Goal: Task Accomplishment & Management: Complete application form

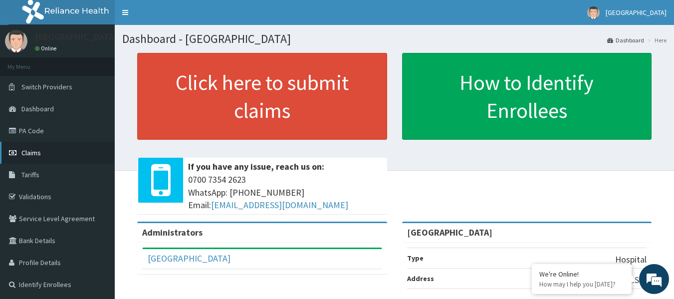
click at [32, 153] on span "Claims" at bounding box center [30, 152] width 19 height 9
click at [44, 134] on link "PA Code" at bounding box center [57, 131] width 115 height 22
click at [38, 130] on link "PA Code" at bounding box center [57, 131] width 115 height 22
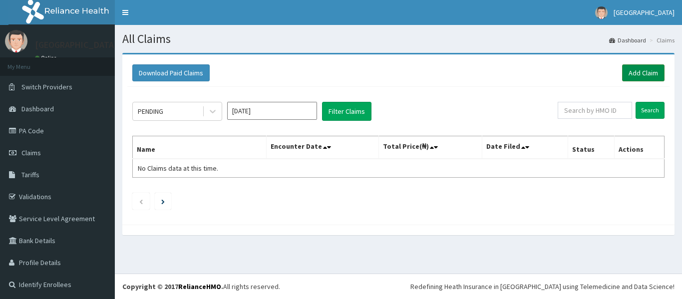
click at [622, 72] on link "Add Claim" at bounding box center [643, 72] width 42 height 17
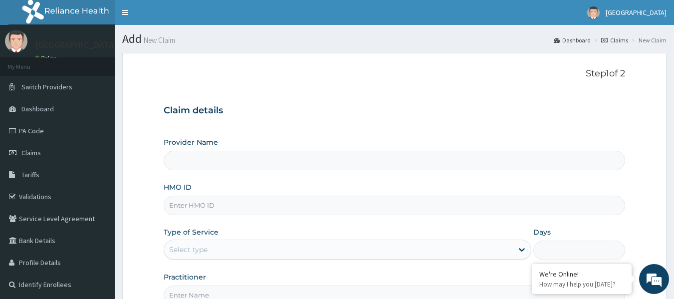
click at [192, 206] on input "HMO ID" at bounding box center [395, 205] width 462 height 19
paste input "PRS/10039/A"
type input "PRS/10039/A"
type input "[GEOGRAPHIC_DATA]"
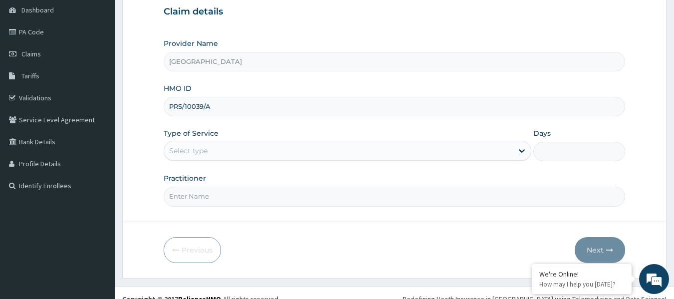
scroll to position [100, 0]
type input "PRS/10039/A"
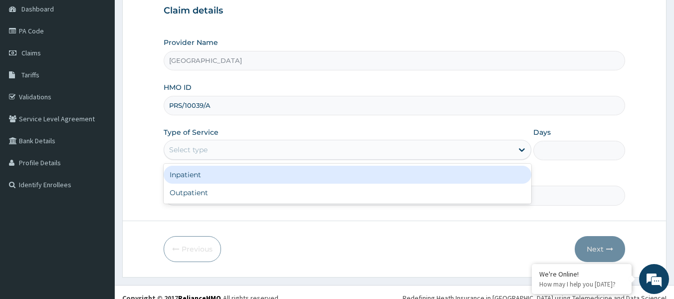
click at [193, 152] on div "Select type" at bounding box center [188, 150] width 38 height 10
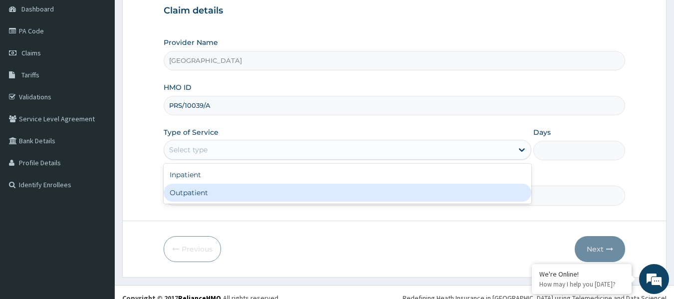
click at [192, 196] on div "Outpatient" at bounding box center [348, 193] width 368 height 18
type input "1"
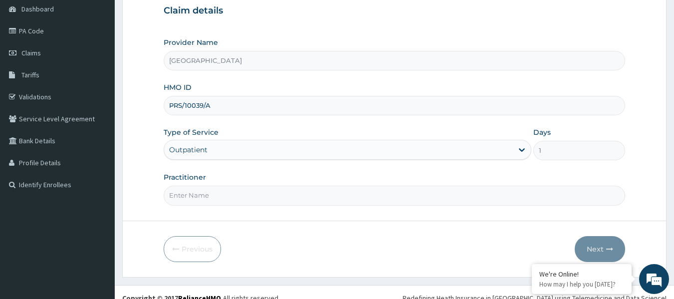
scroll to position [0, 0]
click at [214, 198] on input "Practitioner" at bounding box center [395, 195] width 462 height 19
paste input "ADELAKUN Muyideen"
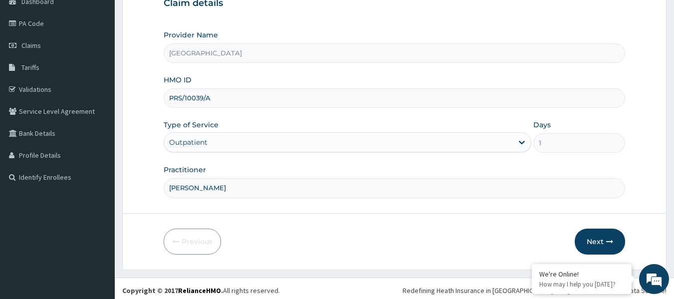
scroll to position [111, 0]
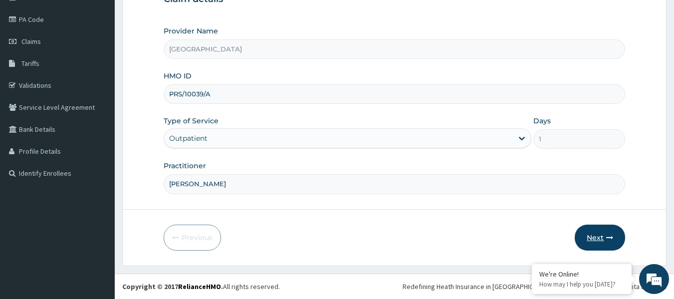
type input "ADELAKUN Muyideen"
click at [604, 239] on button "Next" at bounding box center [600, 238] width 50 height 26
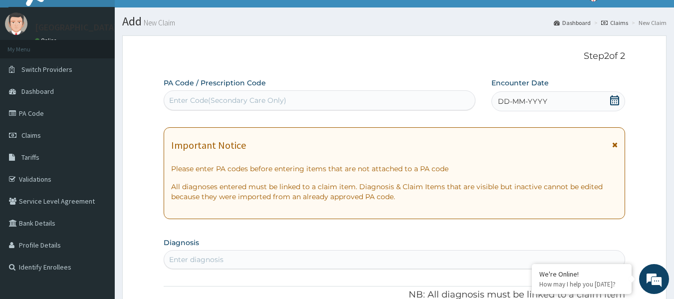
scroll to position [11, 0]
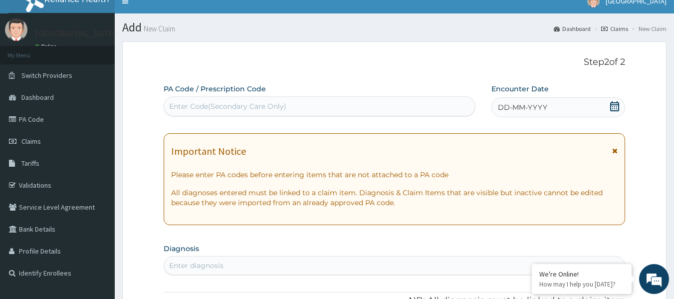
click at [235, 109] on div "Enter Code(Secondary Care Only)" at bounding box center [227, 106] width 117 height 10
paste input "PA/E61FDC"
type input "PA/E61FDC"
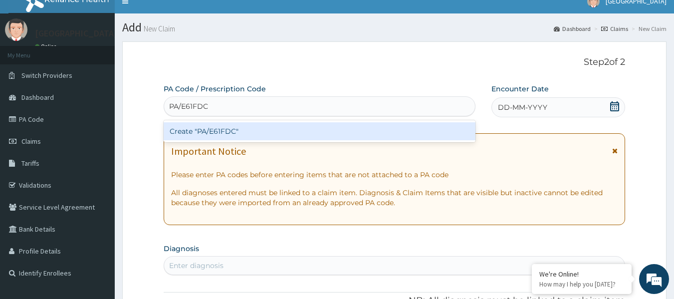
click at [247, 131] on div "Create "PA/E61FDC"" at bounding box center [320, 131] width 312 height 18
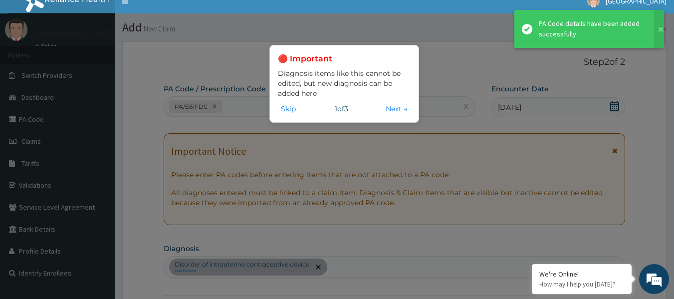
scroll to position [269, 0]
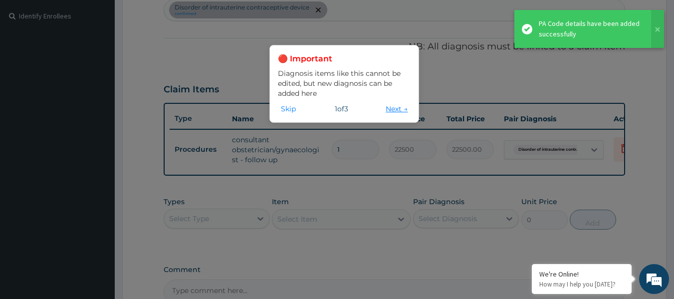
click at [392, 107] on button "Next →" at bounding box center [397, 108] width 28 height 11
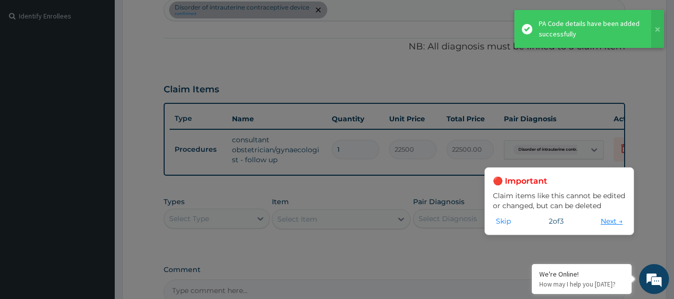
click at [609, 223] on button "Next →" at bounding box center [612, 221] width 28 height 11
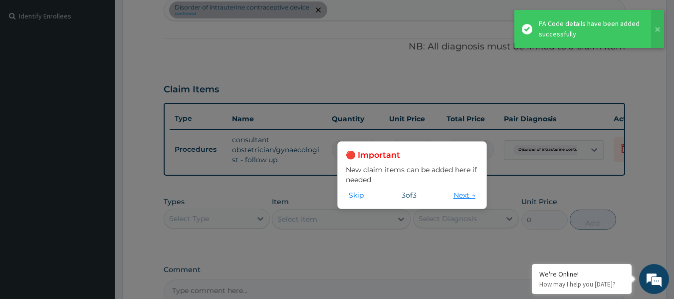
click at [454, 196] on button "Next →" at bounding box center [465, 195] width 28 height 11
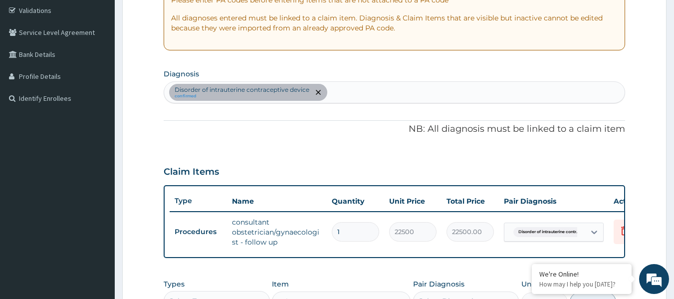
click at [367, 59] on div "PA Code / Prescription Code PA/E61FDC Encounter Date 01-08-2025 Important Notic…" at bounding box center [395, 148] width 462 height 478
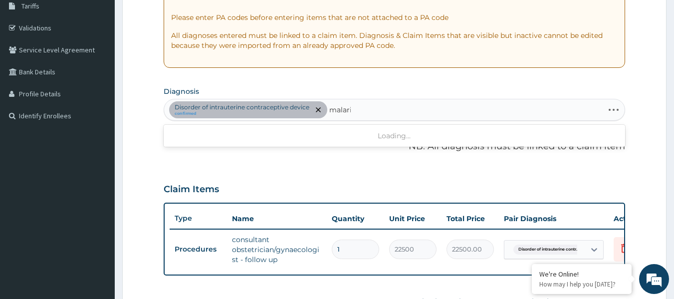
type input "[MEDICAL_DATA]"
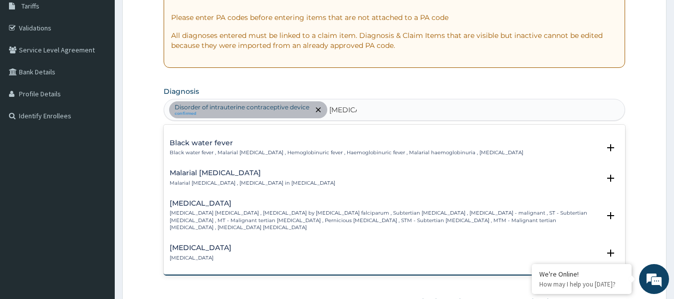
scroll to position [349, 0]
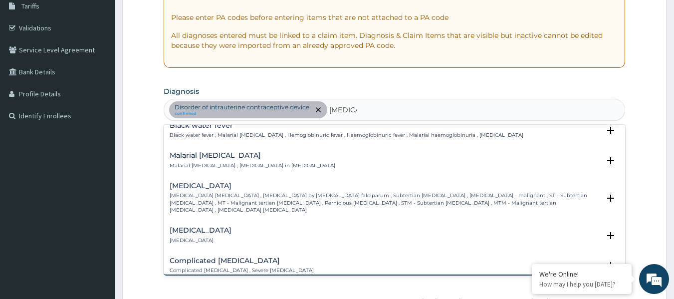
click at [221, 192] on p "[MEDICAL_DATA] [MEDICAL_DATA] , [MEDICAL_DATA] by [MEDICAL_DATA] falciparum , S…" at bounding box center [385, 202] width 431 height 21
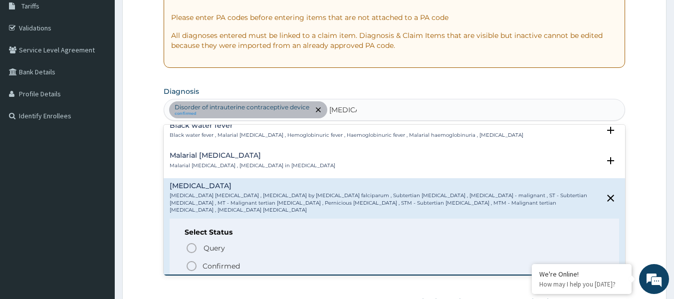
click at [194, 260] on icon "status option filled" at bounding box center [192, 266] width 12 height 12
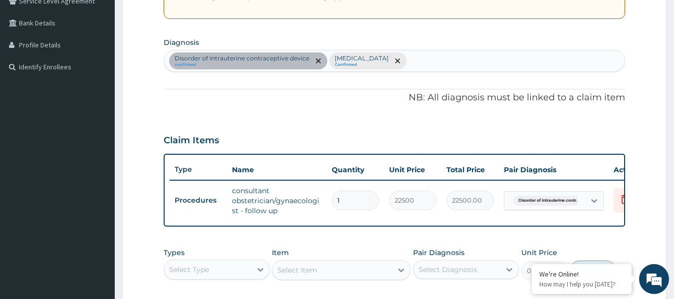
scroll to position [368, 0]
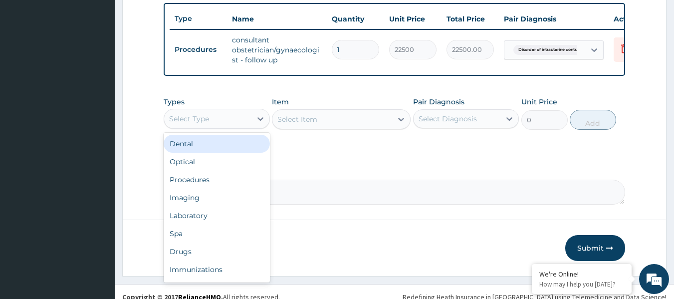
click at [222, 127] on div "Select Type" at bounding box center [207, 119] width 87 height 16
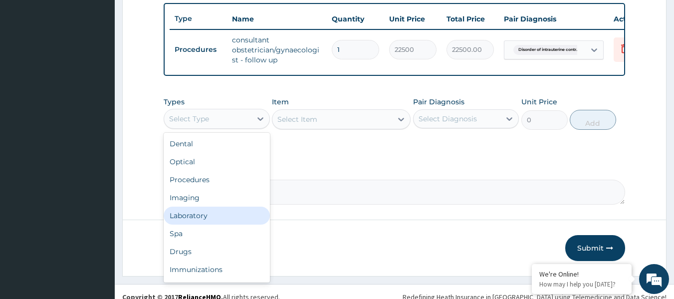
click at [204, 225] on div "Laboratory" at bounding box center [217, 216] width 106 height 18
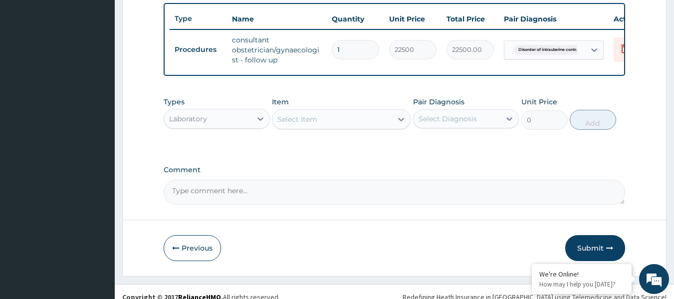
click at [378, 127] on div "Select Item" at bounding box center [333, 119] width 120 height 16
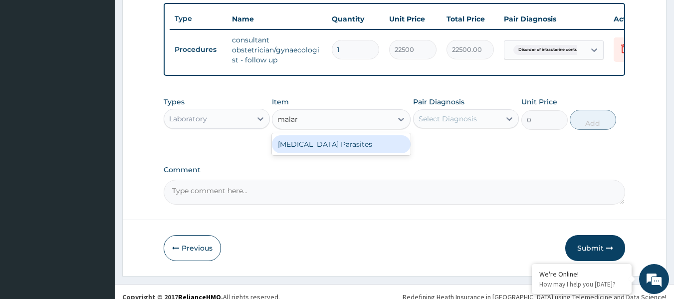
type input "malari"
click at [379, 152] on div "Malaria Parasites" at bounding box center [341, 144] width 139 height 18
type input "4200"
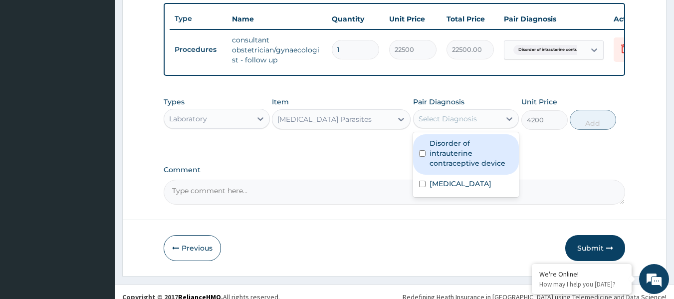
click at [441, 124] on div "Select Diagnosis" at bounding box center [448, 119] width 58 height 10
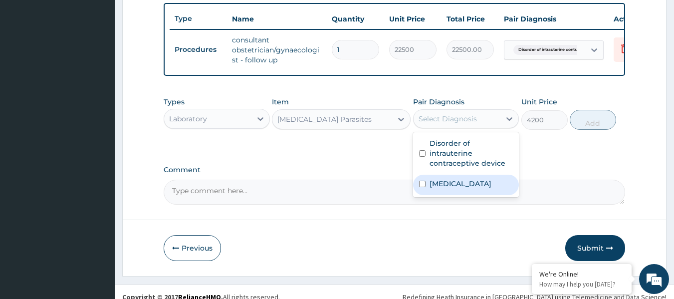
click at [461, 185] on label "[MEDICAL_DATA]" at bounding box center [461, 184] width 62 height 10
checkbox input "true"
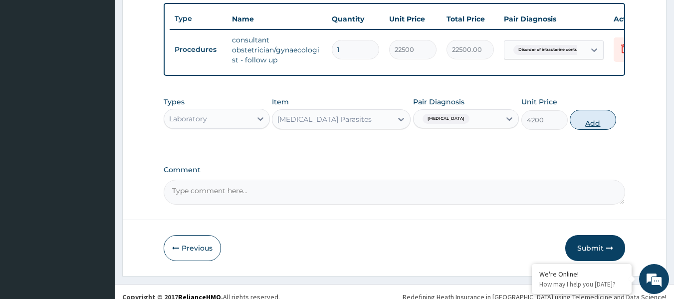
click at [590, 126] on button "Add" at bounding box center [593, 120] width 46 height 20
type input "0"
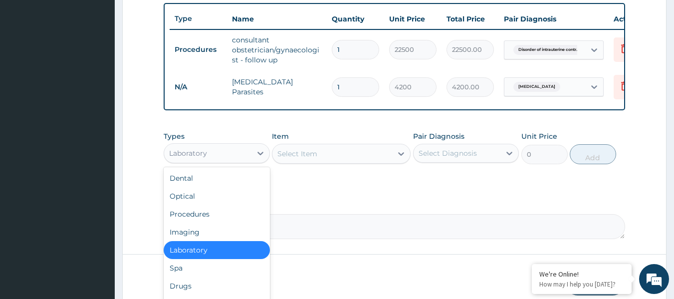
click at [225, 158] on div "Laboratory" at bounding box center [207, 153] width 87 height 16
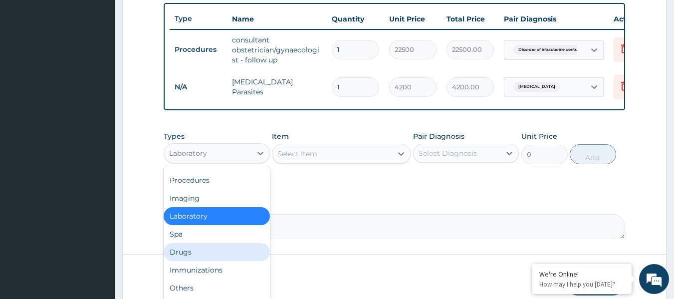
click at [204, 258] on div "Drugs" at bounding box center [217, 252] width 106 height 18
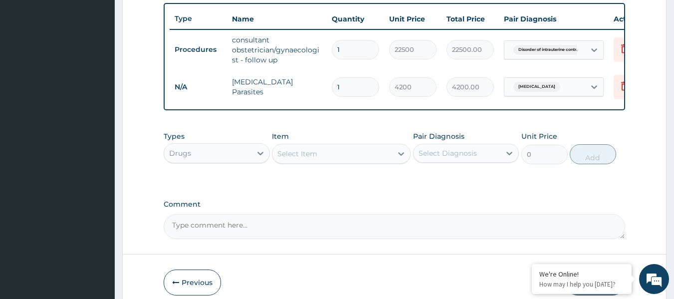
click at [308, 159] on div "Select Item" at bounding box center [298, 154] width 40 height 10
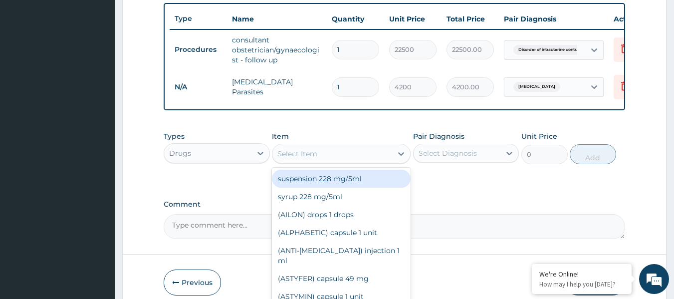
paste input "[MEDICAL_DATA]"
type input "[MEDICAL_DATA]"
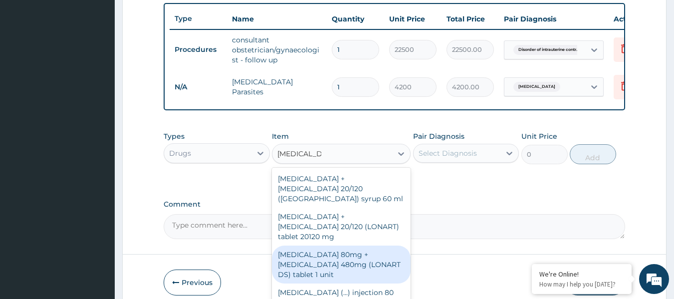
click at [360, 246] on div "[MEDICAL_DATA] 80mg + [MEDICAL_DATA] 480mg (LONART DS) tablet 1 unit" at bounding box center [341, 265] width 139 height 38
type input "783"
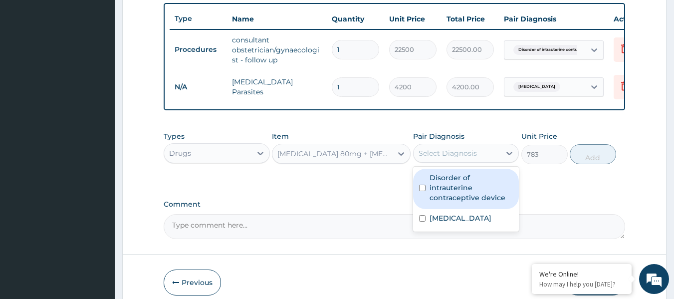
drag, startPoint x: 460, startPoint y: 165, endPoint x: 464, endPoint y: 184, distance: 19.3
click at [461, 158] on div "Select Diagnosis" at bounding box center [448, 153] width 58 height 10
click at [461, 198] on label "Disorder of intrauterine contraceptive device" at bounding box center [472, 188] width 84 height 30
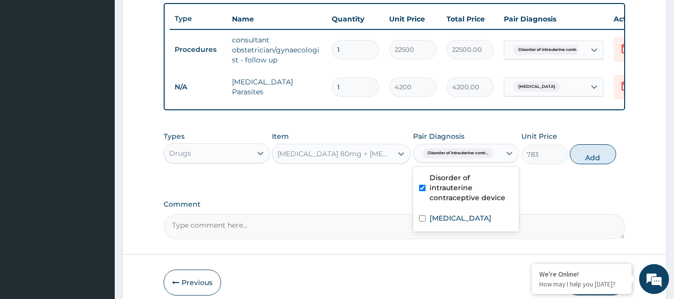
click at [460, 194] on label "Disorder of intrauterine contraceptive device" at bounding box center [472, 188] width 84 height 30
checkbox input "false"
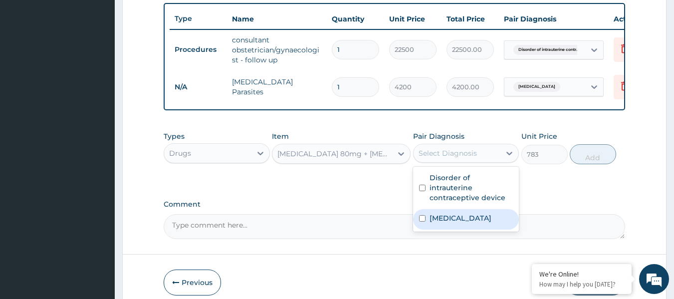
click at [449, 216] on label "Falciparum malaria" at bounding box center [461, 218] width 62 height 10
checkbox input "true"
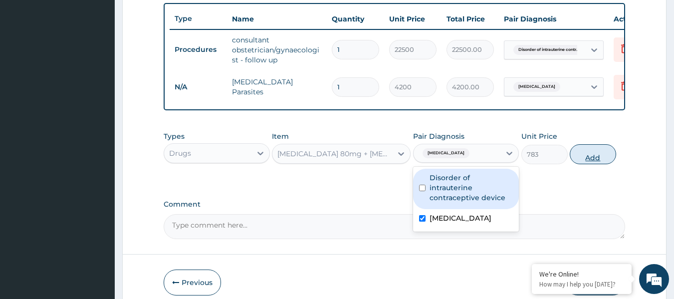
click at [602, 157] on button "Add" at bounding box center [593, 154] width 46 height 20
type input "0"
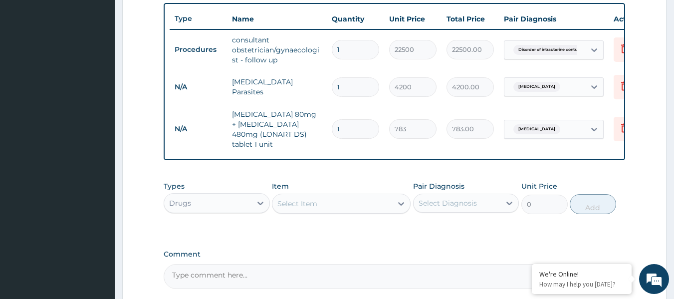
drag, startPoint x: 347, startPoint y: 124, endPoint x: 320, endPoint y: 116, distance: 28.1
click at [320, 116] on tr "N/A Artemether 80mg + Lumefantrine 480mg (LONART DS) tablet 1 unit 1 783 783.00…" at bounding box center [414, 129] width 489 height 50
type input "6"
type input "4698.00"
type input "6"
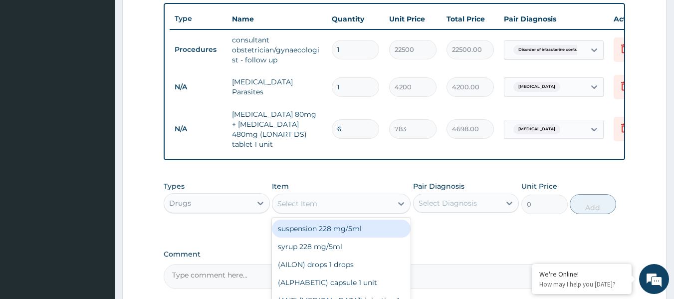
click at [329, 200] on div "Select Item" at bounding box center [333, 204] width 120 height 16
paste input "Paracetamol"
type input "Paracetamol"
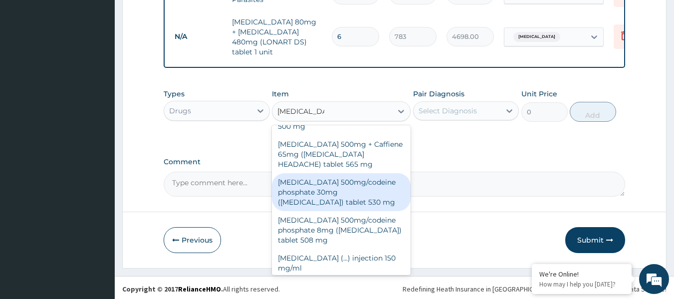
scroll to position [200, 0]
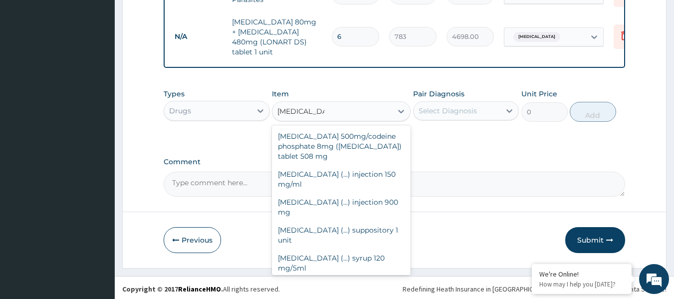
click at [341, 277] on div "Paracetamol (...) tablet 500 mg" at bounding box center [341, 286] width 139 height 18
type input "31.5"
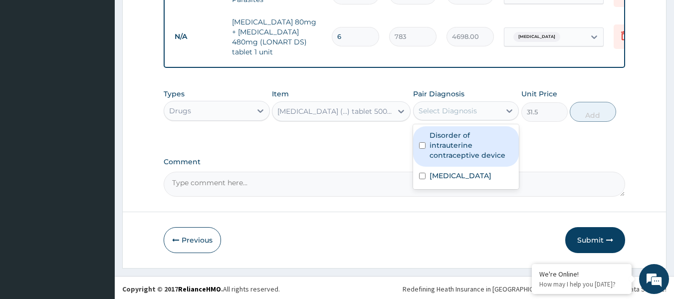
click at [454, 110] on div "Select Diagnosis" at bounding box center [448, 111] width 58 height 10
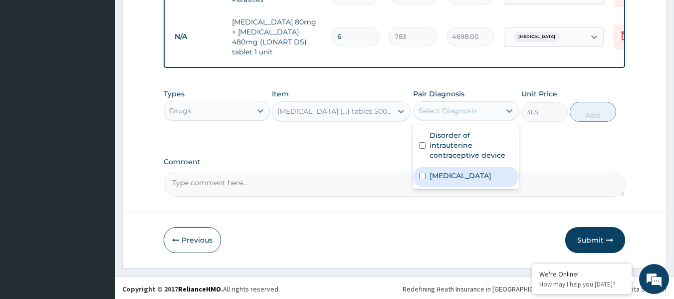
click at [453, 171] on label "Falciparum malaria" at bounding box center [461, 176] width 62 height 10
checkbox input "true"
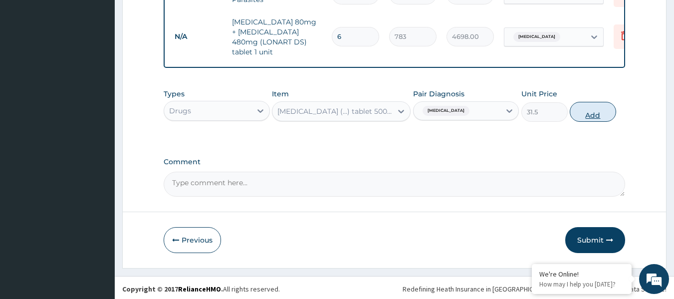
click at [583, 109] on button "Add" at bounding box center [593, 112] width 46 height 20
type input "0"
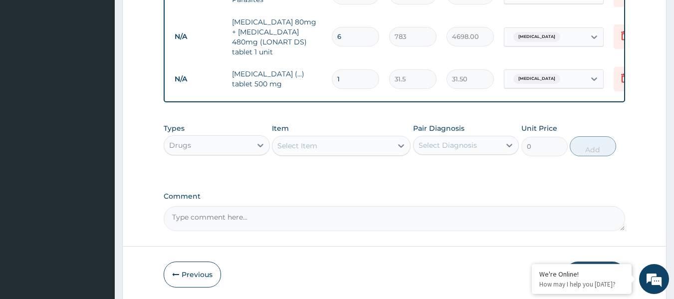
type input "18"
type input "567.00"
type input "18"
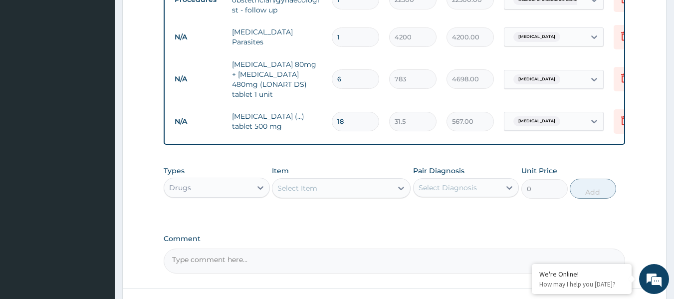
scroll to position [361, 0]
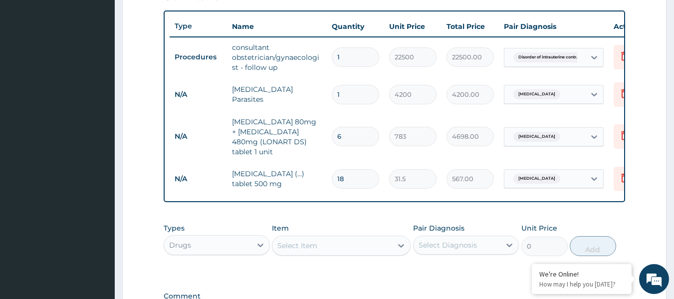
drag, startPoint x: 371, startPoint y: 219, endPoint x: 374, endPoint y: 200, distance: 19.7
click at [371, 219] on div "Types Drugs Item Select Item Pair Diagnosis Select Diagnosis Unit Price 0 Add" at bounding box center [395, 239] width 462 height 43
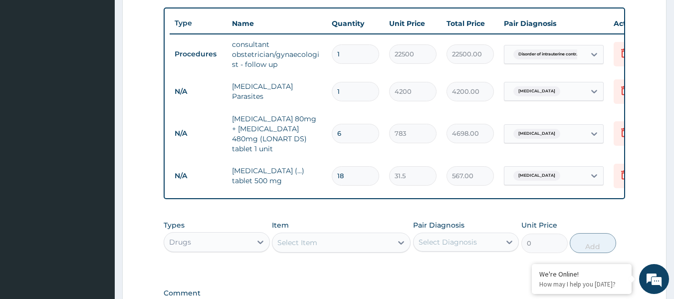
scroll to position [495, 0]
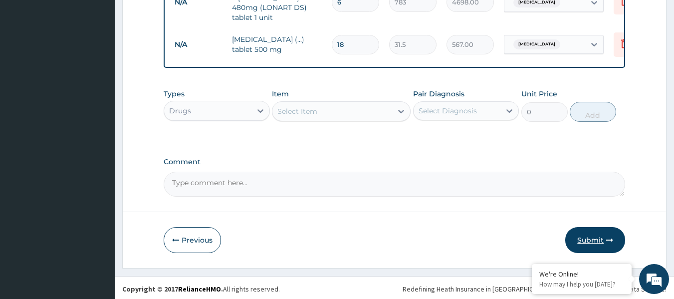
click at [593, 240] on button "Submit" at bounding box center [596, 240] width 60 height 26
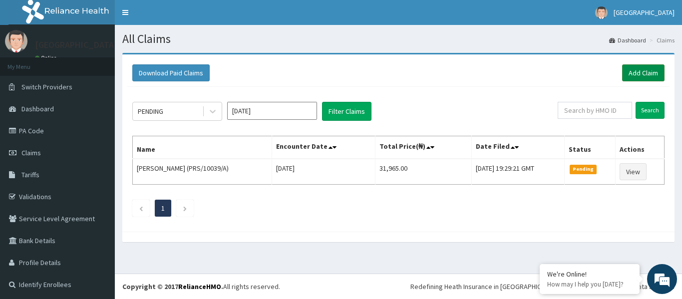
click at [635, 68] on link "Add Claim" at bounding box center [643, 72] width 42 height 17
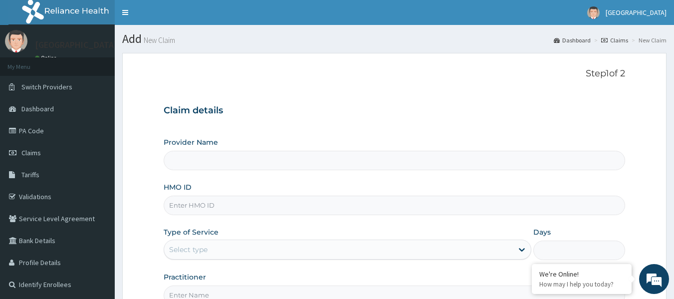
click at [193, 207] on input "HMO ID" at bounding box center [395, 205] width 462 height 19
type input "[GEOGRAPHIC_DATA]"
paste input "PRS/10039/E"
type input "PRS/10039/E"
click at [211, 250] on div "Select type" at bounding box center [338, 250] width 349 height 16
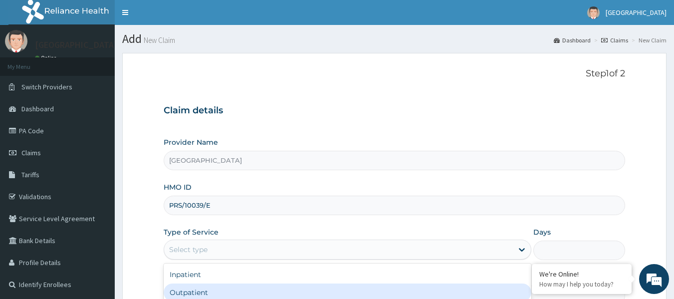
click at [198, 289] on div "Outpatient" at bounding box center [348, 293] width 368 height 18
type input "1"
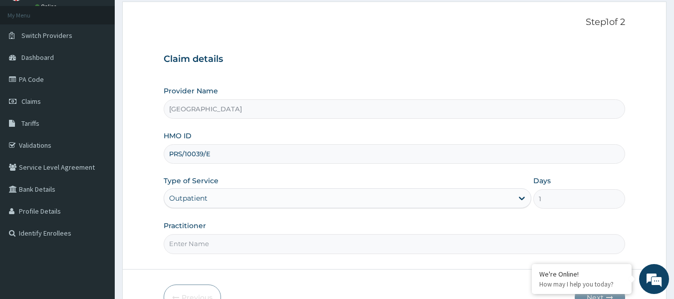
scroll to position [100, 0]
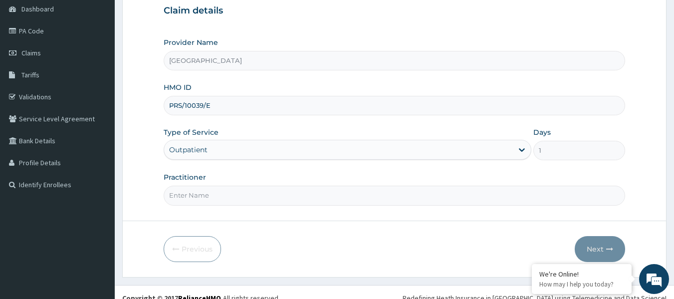
click at [208, 196] on input "Practitioner" at bounding box center [395, 195] width 462 height 19
paste input "IYAWE Efosa"
type input "IYAWE Efosa"
click at [595, 251] on button "Next" at bounding box center [600, 249] width 50 height 26
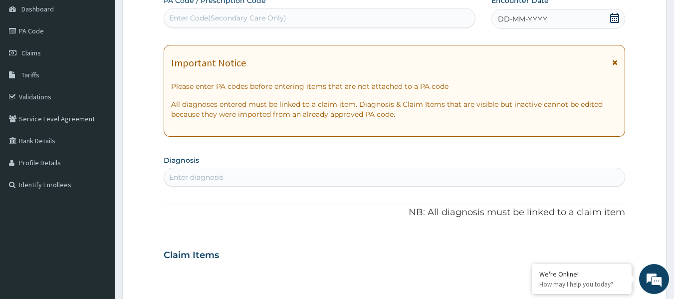
scroll to position [50, 0]
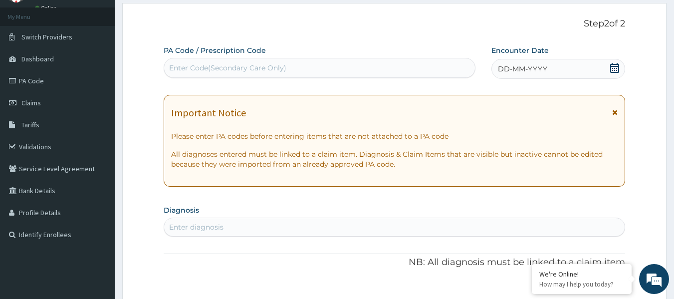
click at [195, 65] on div "Enter Code(Secondary Care Only)" at bounding box center [227, 68] width 117 height 10
paste input "PA/1D32D2"
type input "PA/1D32D2"
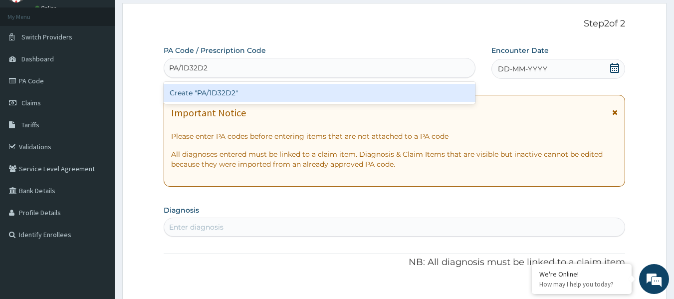
click at [219, 97] on div "Create "PA/1D32D2"" at bounding box center [320, 93] width 312 height 18
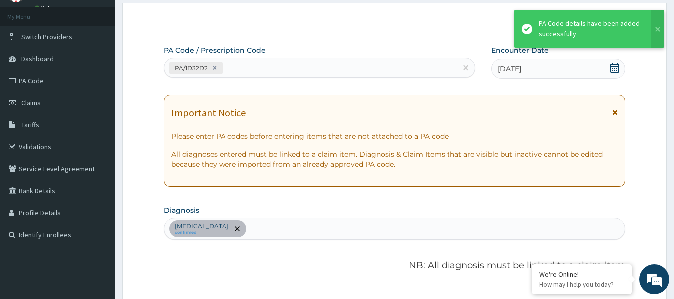
scroll to position [372, 0]
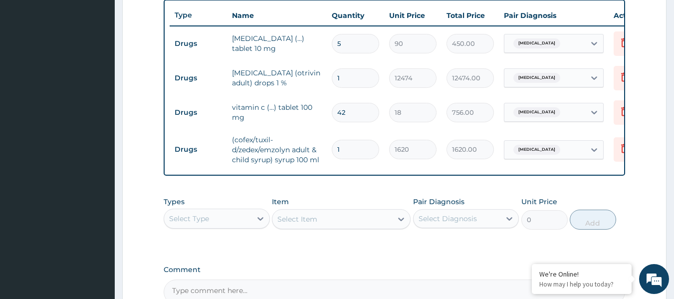
click at [240, 227] on div "Select Type" at bounding box center [207, 219] width 87 height 16
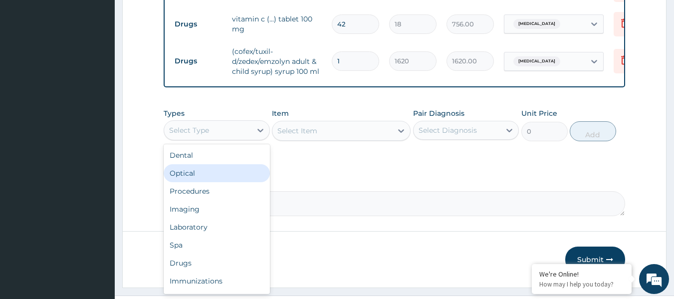
scroll to position [472, 0]
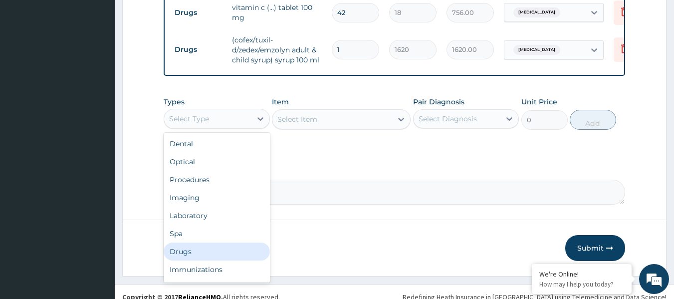
click at [199, 257] on div "Drugs" at bounding box center [217, 252] width 106 height 18
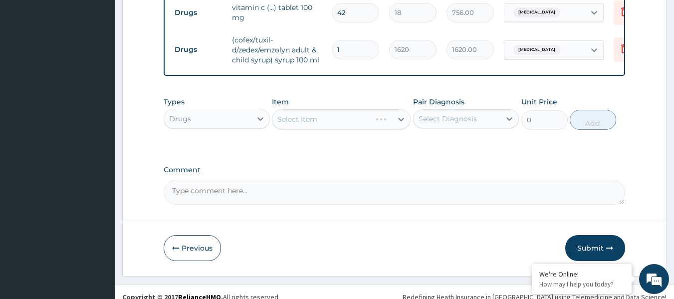
click at [349, 127] on div "Select Item" at bounding box center [341, 119] width 139 height 20
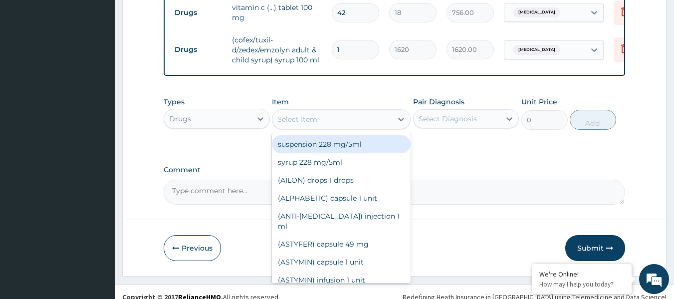
click at [374, 127] on div "Select Item" at bounding box center [333, 119] width 120 height 16
paste input "Ibuprofen"
type input "Ibuprofen"
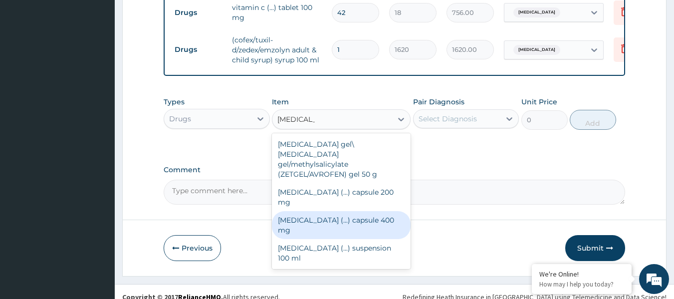
drag, startPoint x: 359, startPoint y: 205, endPoint x: 447, endPoint y: 150, distance: 103.6
click at [359, 211] on div "[MEDICAL_DATA] (...) capsule 400 mg" at bounding box center [341, 225] width 139 height 28
type input "63"
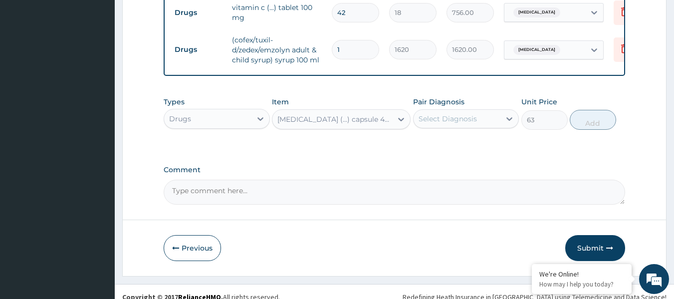
click at [469, 124] on div "Select Diagnosis" at bounding box center [448, 119] width 58 height 10
click at [444, 148] on label "Upper respiratory infection" at bounding box center [461, 143] width 62 height 10
checkbox input "true"
click at [578, 125] on button "Add" at bounding box center [593, 120] width 46 height 20
type input "0"
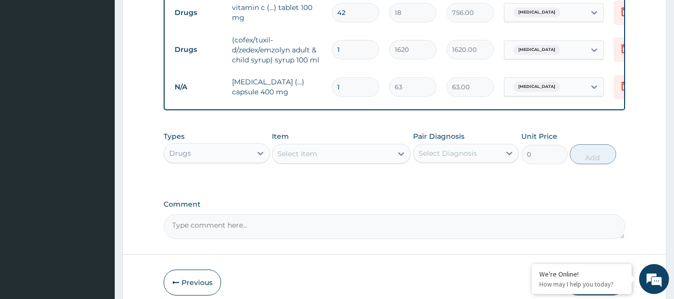
drag, startPoint x: 347, startPoint y: 87, endPoint x: 319, endPoint y: 84, distance: 28.1
click at [319, 84] on tr "N/A Ibuprofen (...) capsule 400 mg 1 63 63.00 Upper respiratory infection Delete" at bounding box center [414, 87] width 489 height 34
type input "6"
type input "378.00"
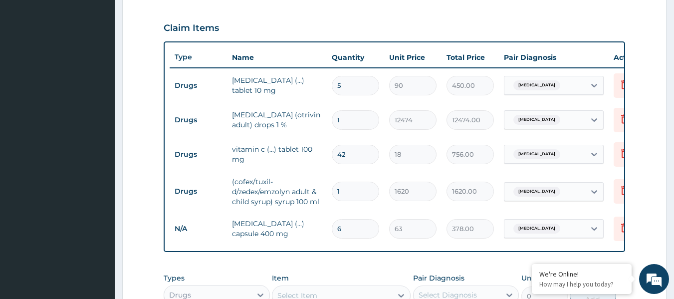
scroll to position [322, 0]
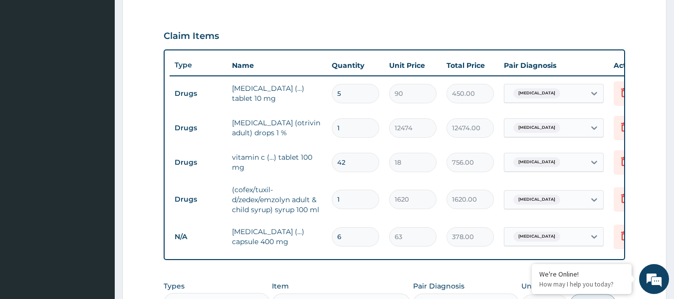
type input "6"
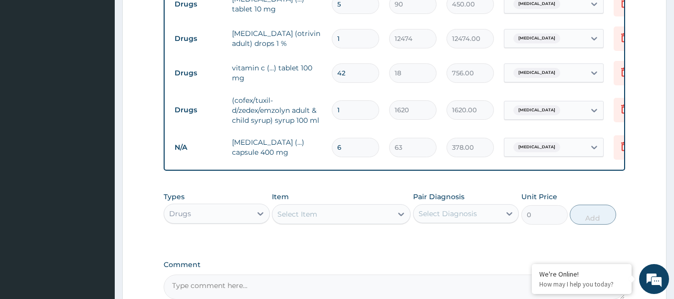
scroll to position [422, 0]
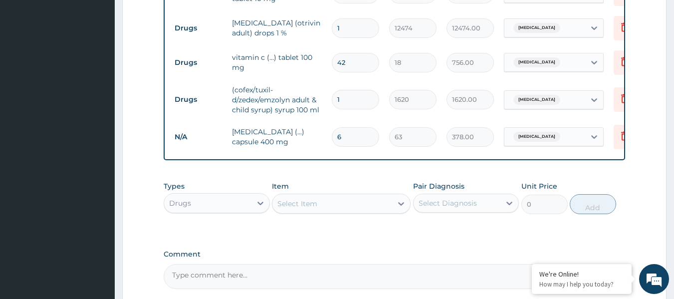
click at [223, 210] on div "Drugs" at bounding box center [207, 203] width 87 height 16
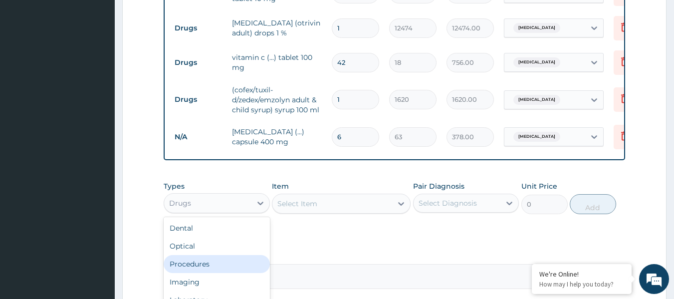
click at [217, 273] on div "Procedures" at bounding box center [217, 264] width 106 height 18
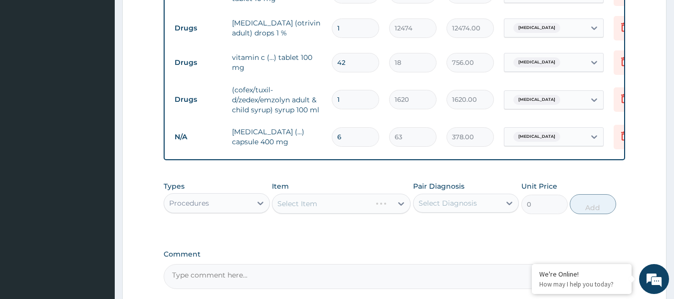
click at [362, 214] on div "Select Item" at bounding box center [341, 204] width 139 height 20
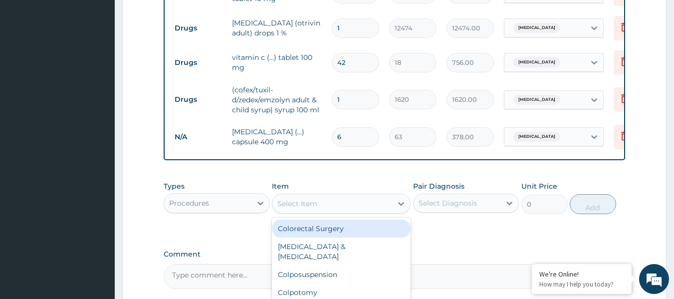
click at [365, 208] on div "Select Item" at bounding box center [333, 204] width 120 height 16
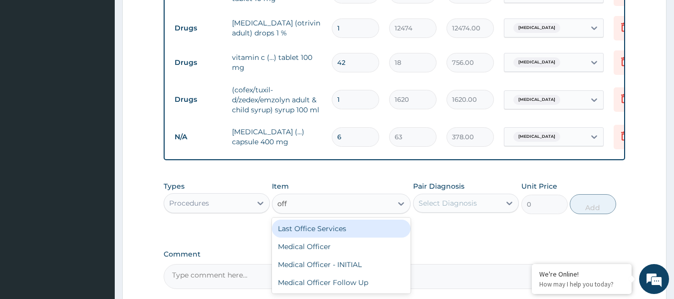
type input "offi"
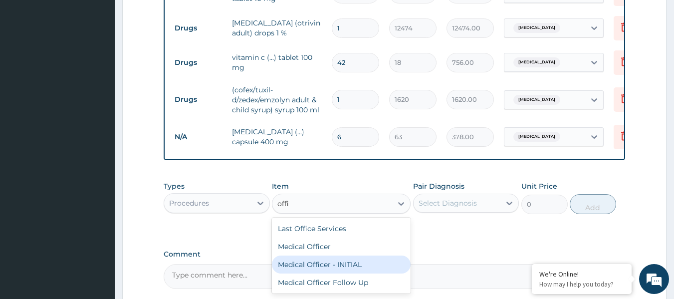
drag, startPoint x: 350, startPoint y: 274, endPoint x: 363, endPoint y: 258, distance: 21.0
click at [349, 270] on div "Medical Officer - INITIAL" at bounding box center [341, 265] width 139 height 18
type input "9000"
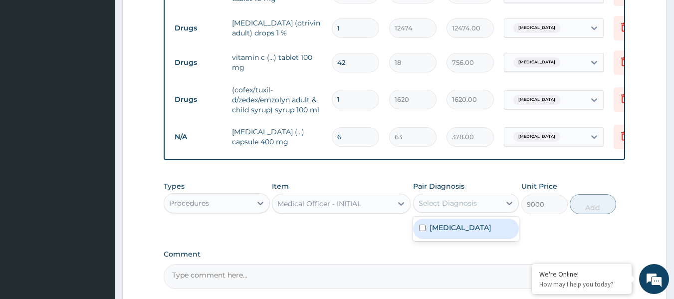
click at [453, 213] on div "Select Diagnosis" at bounding box center [466, 203] width 106 height 19
click at [447, 233] on label "Upper respiratory infection" at bounding box center [461, 228] width 62 height 10
checkbox input "true"
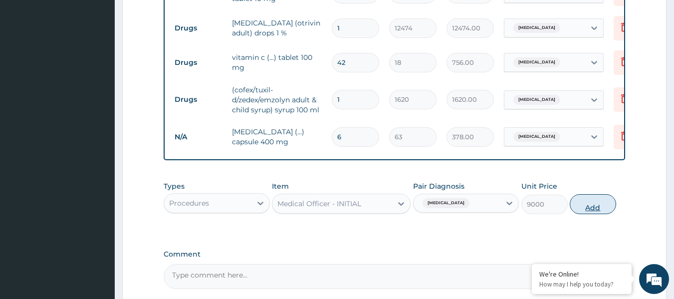
click at [584, 214] on button "Add" at bounding box center [593, 204] width 46 height 20
type input "0"
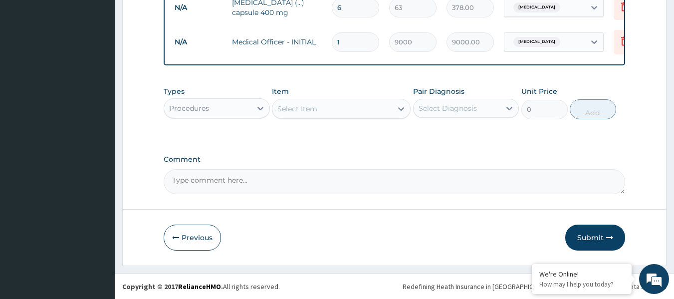
scroll to position [559, 0]
drag, startPoint x: 594, startPoint y: 240, endPoint x: 503, endPoint y: 238, distance: 91.9
click at [594, 239] on button "Submit" at bounding box center [596, 238] width 60 height 26
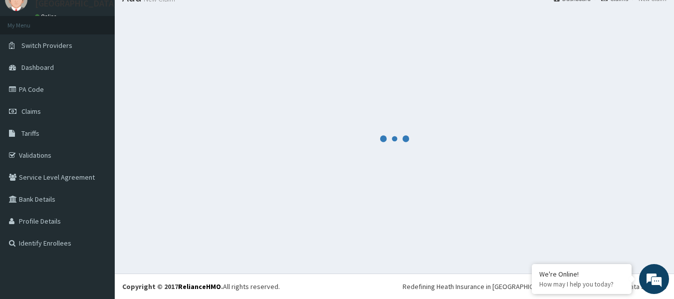
scroll to position [41, 0]
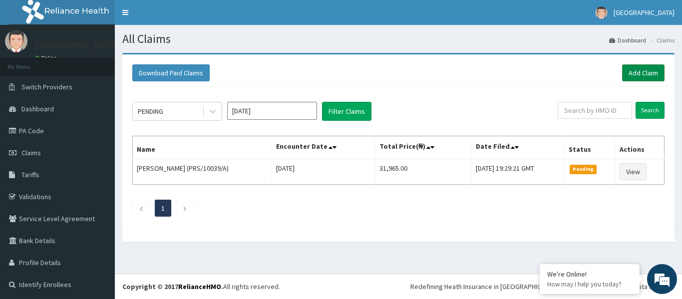
click at [646, 70] on link "Add Claim" at bounding box center [643, 72] width 42 height 17
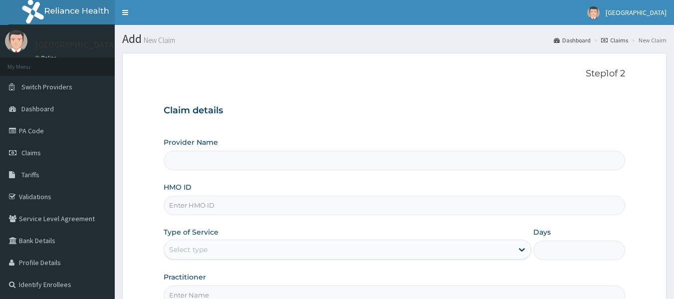
click at [209, 202] on input "HMO ID" at bounding box center [395, 205] width 462 height 19
paste input "PRS/10039/E"
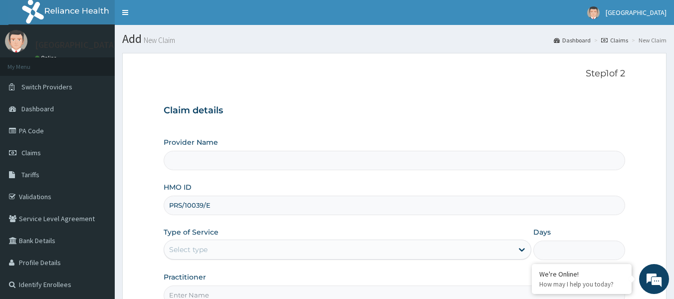
type input "PRS/10039/E"
type input "[GEOGRAPHIC_DATA]"
type input "PRS/10039/E"
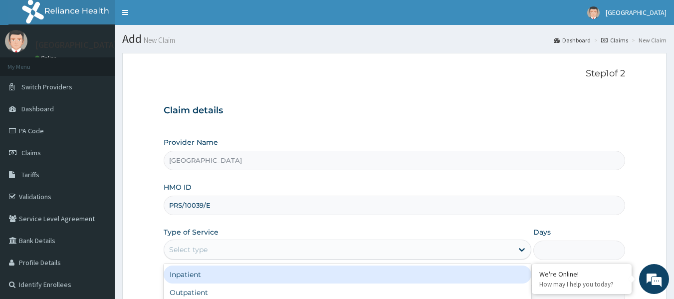
click at [212, 244] on div "Select type" at bounding box center [338, 250] width 349 height 16
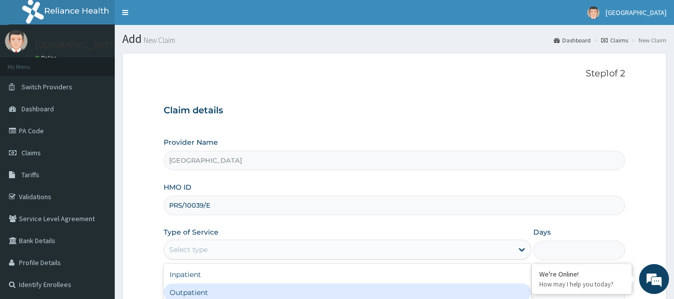
drag, startPoint x: 201, startPoint y: 293, endPoint x: 203, endPoint y: 287, distance: 7.4
click at [201, 293] on div "Outpatient" at bounding box center [348, 293] width 368 height 18
type input "1"
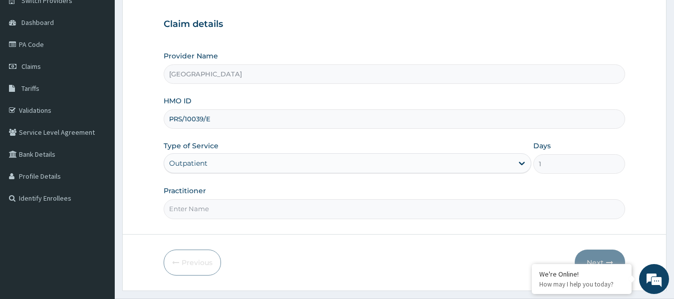
scroll to position [111, 0]
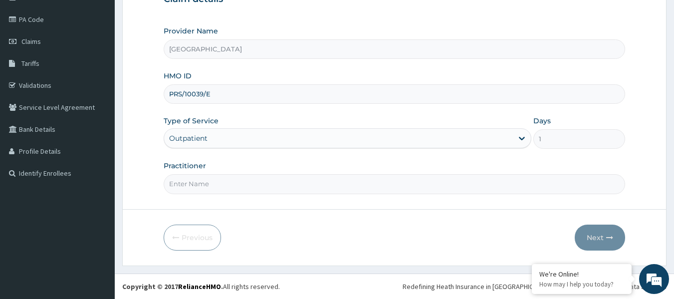
click at [203, 178] on input "Practitioner" at bounding box center [395, 183] width 462 height 19
type input "NWOSU Francis"
click at [588, 237] on button "Next" at bounding box center [600, 238] width 50 height 26
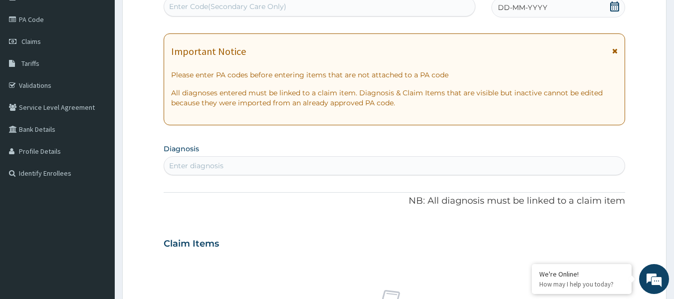
scroll to position [0, 0]
click at [217, 1] on div "Enter Code(Secondary Care Only)" at bounding box center [227, 6] width 117 height 10
paste input "PA/3CD077"
type input "PA/3CD077"
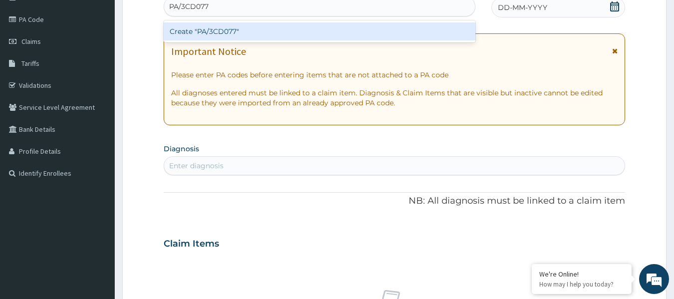
click at [218, 32] on div "Create "PA/3CD077"" at bounding box center [320, 31] width 312 height 18
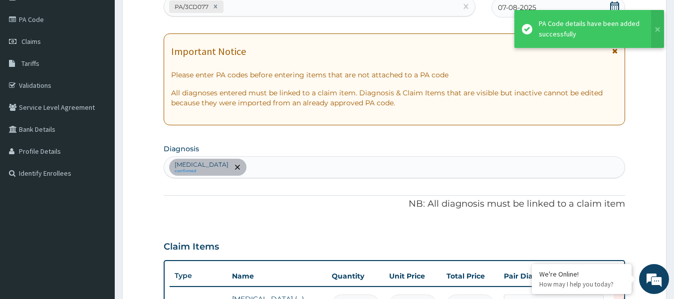
scroll to position [300, 0]
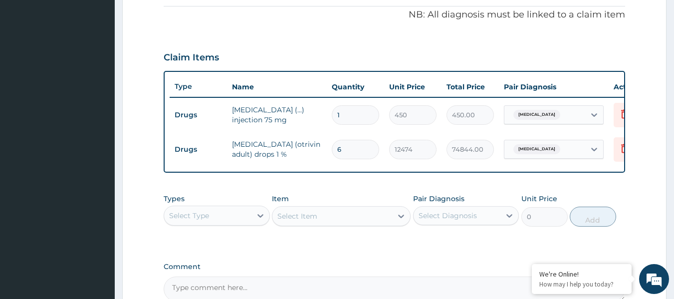
drag, startPoint x: 362, startPoint y: 155, endPoint x: 323, endPoint y: 148, distance: 39.6
click at [323, 148] on tr "Drugs xylometazoline (otrivin adult) drops 1 % 6 12474 74844.00 Upper respirato…" at bounding box center [414, 149] width 489 height 34
type input "1"
type input "12474.00"
type input "1"
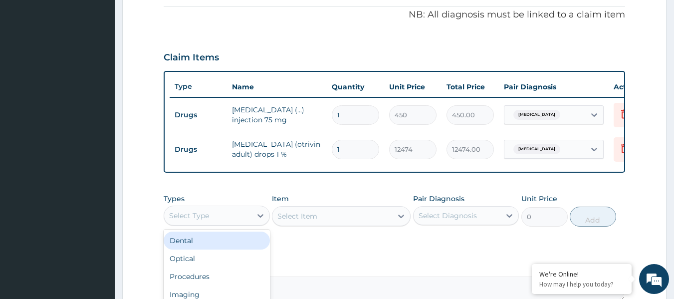
click at [244, 224] on div "Select Type" at bounding box center [207, 216] width 87 height 16
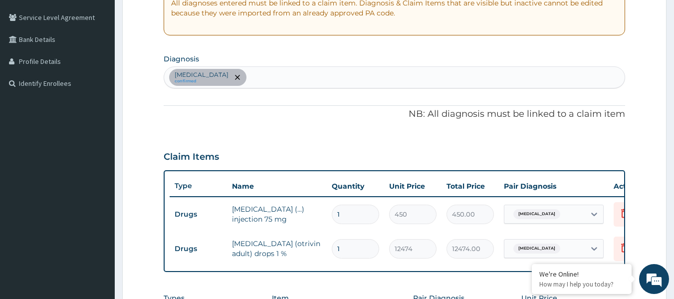
scroll to position [201, 0]
click at [309, 73] on div "Upper respiratory infection confirmed" at bounding box center [394, 77] width 461 height 21
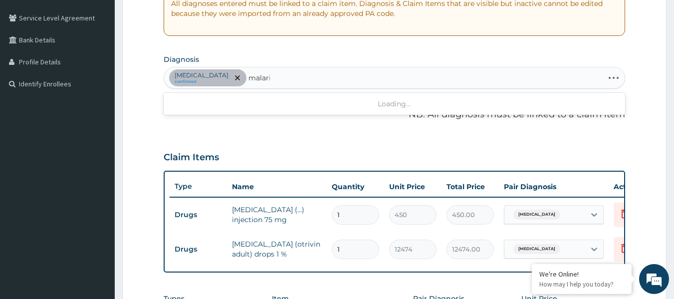
type input "[MEDICAL_DATA]"
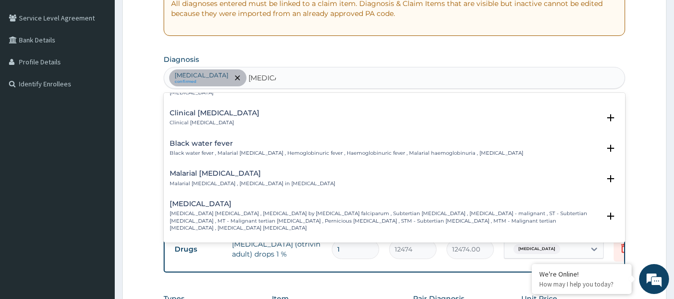
scroll to position [349, 0]
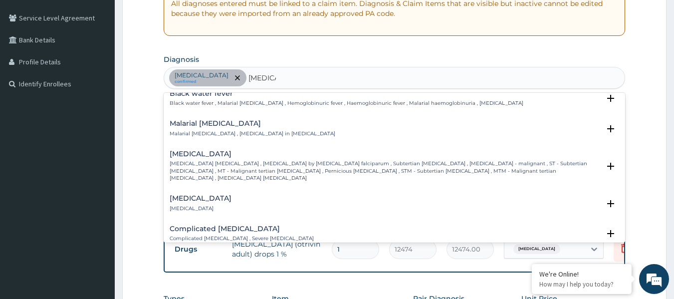
click at [197, 160] on p "[MEDICAL_DATA] [MEDICAL_DATA] , [MEDICAL_DATA] by [MEDICAL_DATA] falciparum , S…" at bounding box center [385, 170] width 431 height 21
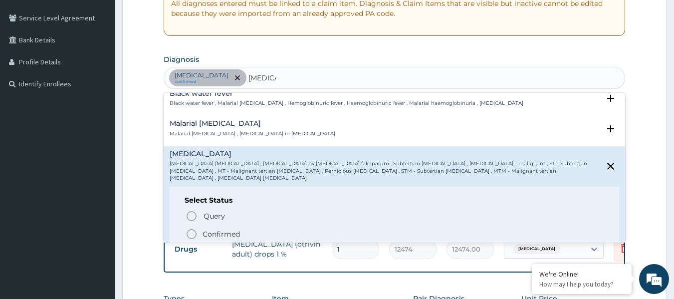
click at [191, 228] on icon "status option filled" at bounding box center [192, 234] width 12 height 12
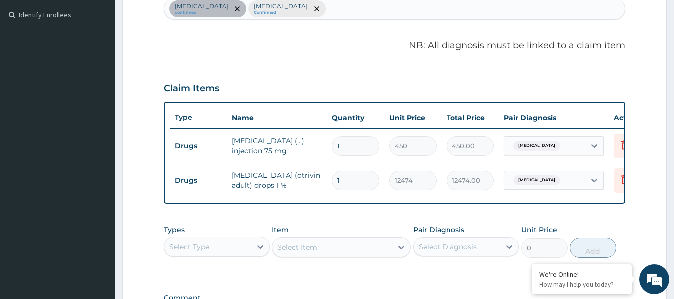
scroll to position [300, 0]
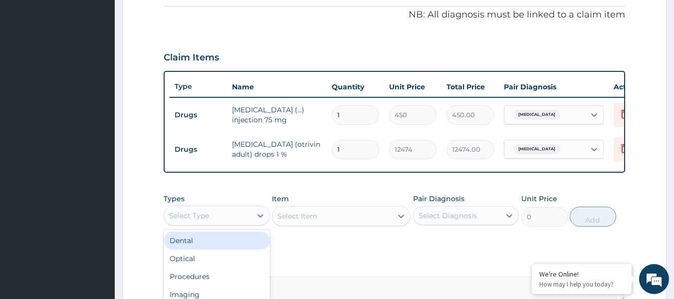
click at [235, 224] on div "Select Type" at bounding box center [207, 216] width 87 height 16
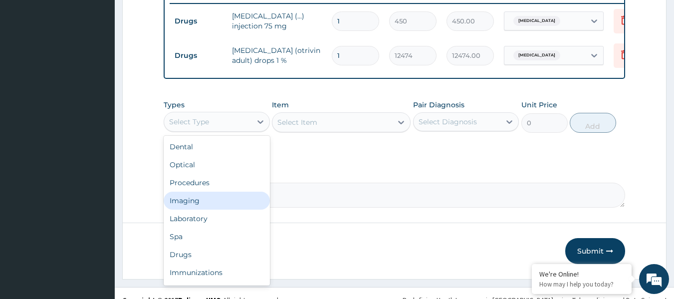
scroll to position [400, 0]
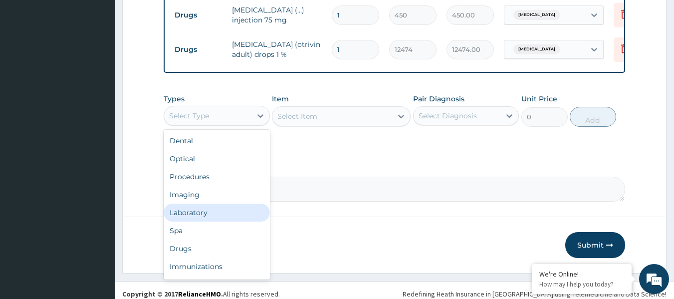
click at [224, 217] on div "Laboratory" at bounding box center [217, 213] width 106 height 18
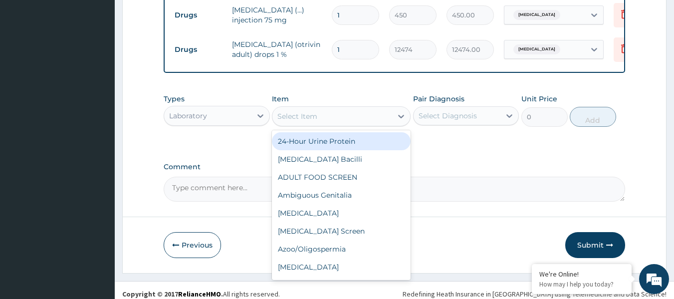
click at [366, 124] on div "Select Item" at bounding box center [333, 116] width 120 height 16
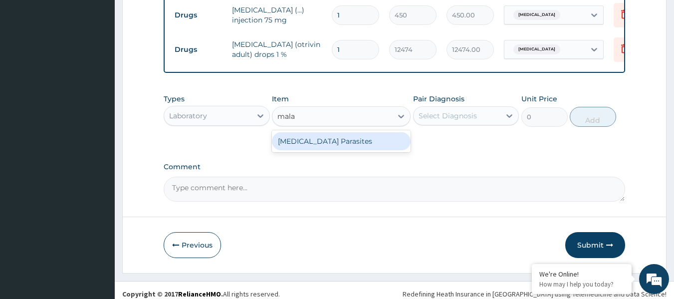
type input "malar"
click at [367, 150] on div "Malaria Parasites" at bounding box center [341, 141] width 139 height 18
type input "4200"
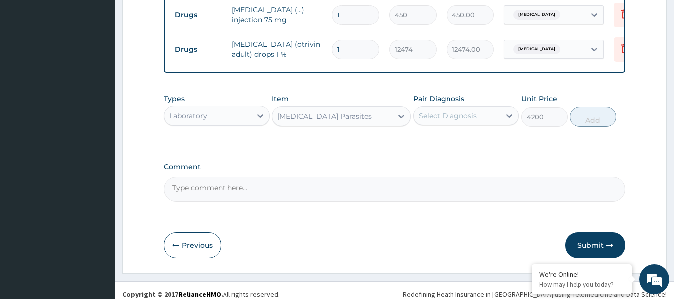
click at [443, 125] on div "Select Diagnosis" at bounding box center [466, 115] width 106 height 19
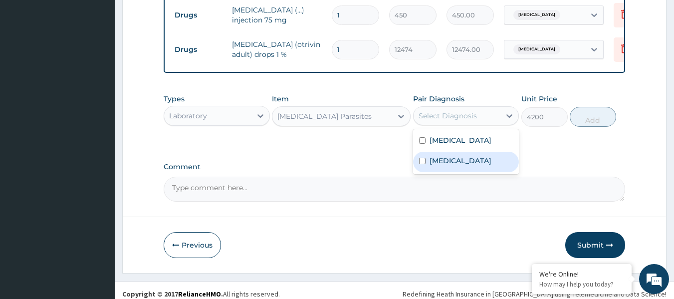
click at [458, 172] on div "[MEDICAL_DATA]" at bounding box center [466, 162] width 106 height 20
checkbox input "true"
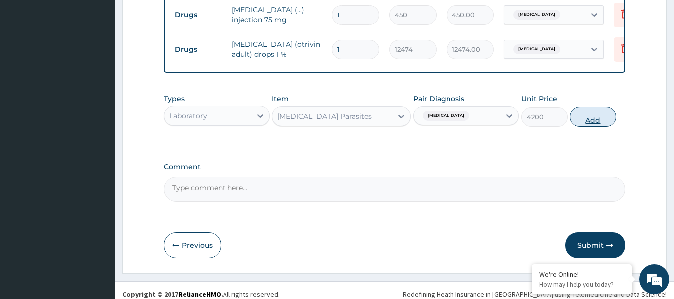
click at [584, 127] on button "Add" at bounding box center [593, 117] width 46 height 20
type input "0"
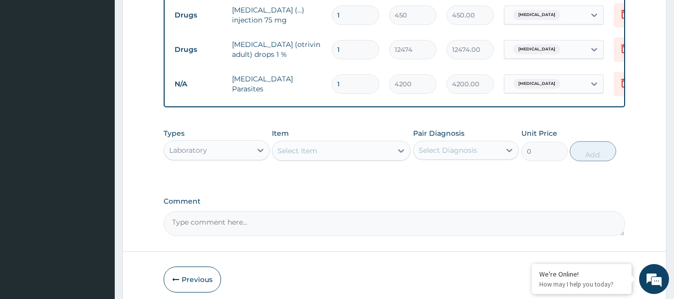
click at [366, 159] on div "Select Item" at bounding box center [333, 151] width 120 height 16
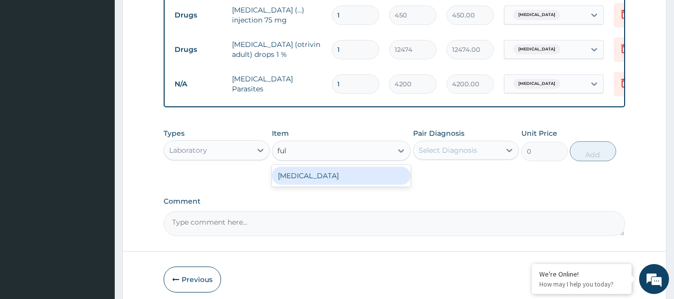
type input "full"
click at [361, 183] on div "Full Blood Count" at bounding box center [341, 176] width 139 height 18
type input "13573"
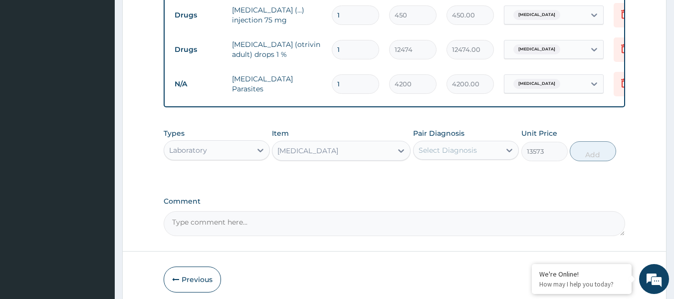
click at [435, 155] on div "Select Diagnosis" at bounding box center [448, 150] width 58 height 10
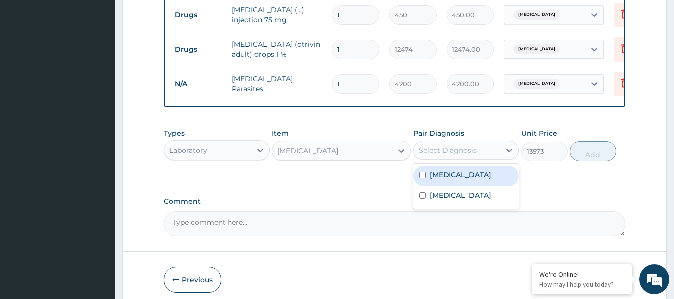
click at [435, 180] on label "Upper respiratory infection" at bounding box center [461, 175] width 62 height 10
checkbox input "true"
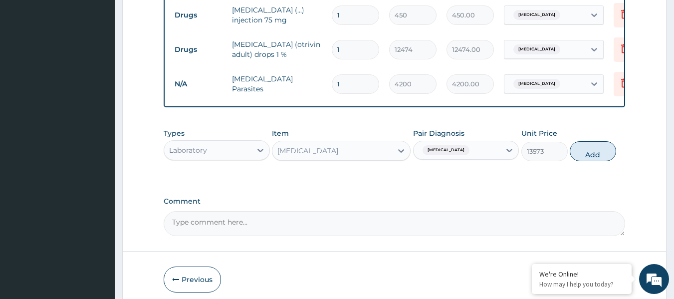
click at [593, 152] on button "Add" at bounding box center [593, 151] width 46 height 20
type input "0"
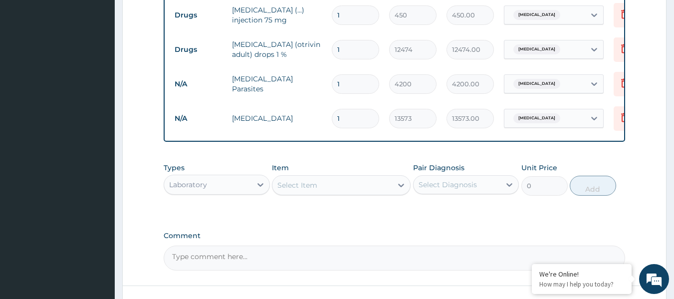
click at [222, 190] on div "Laboratory" at bounding box center [207, 185] width 87 height 16
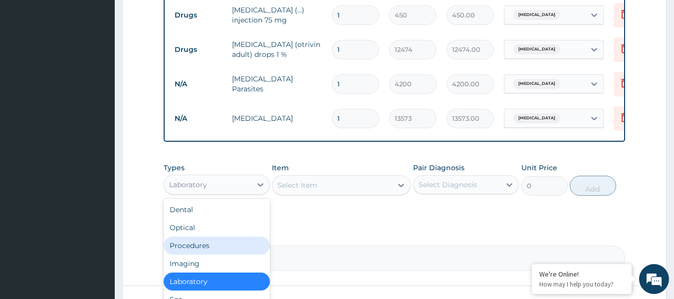
click at [208, 254] on div "Procedures" at bounding box center [217, 246] width 106 height 18
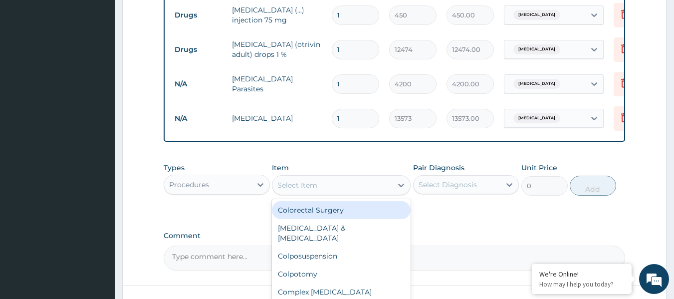
click at [374, 191] on div "Select Item" at bounding box center [333, 185] width 120 height 16
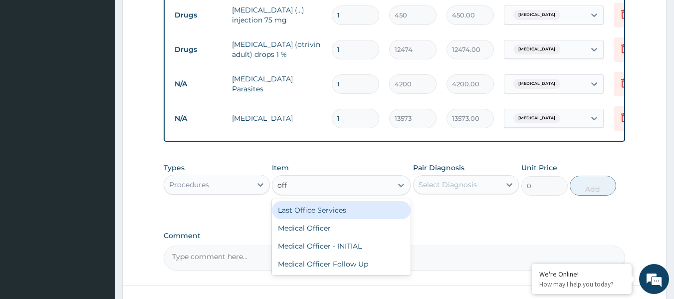
type input "offi"
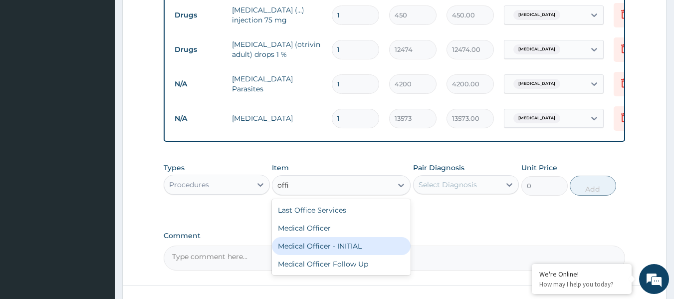
click at [349, 252] on div "Medical Officer - INITIAL" at bounding box center [341, 246] width 139 height 18
type input "9000"
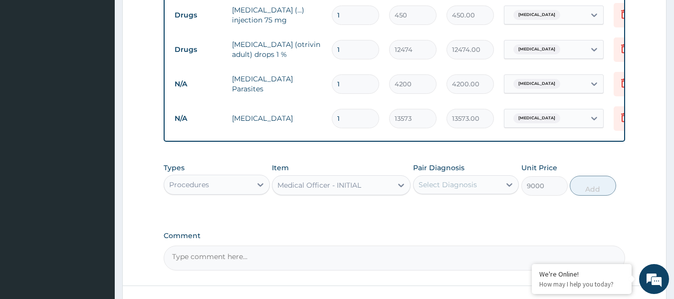
click at [360, 190] on div "Medical Officer - INITIAL" at bounding box center [320, 185] width 84 height 10
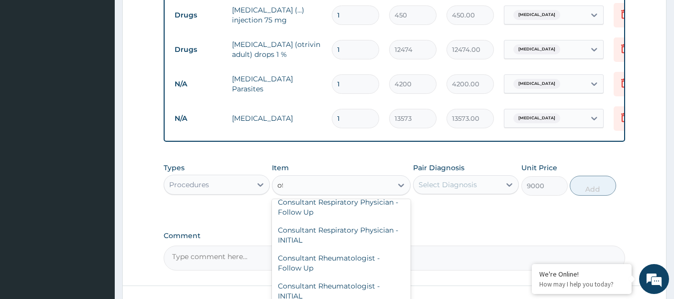
scroll to position [4245, 0]
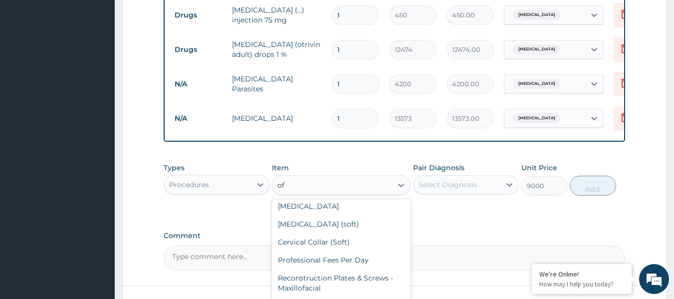
type input "off"
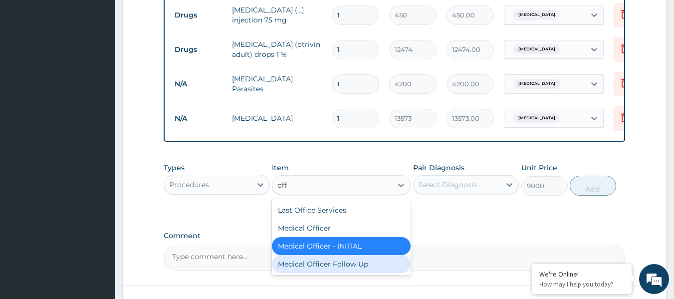
click at [346, 267] on div "Medical Officer Follow Up" at bounding box center [341, 264] width 139 height 18
type input "4500"
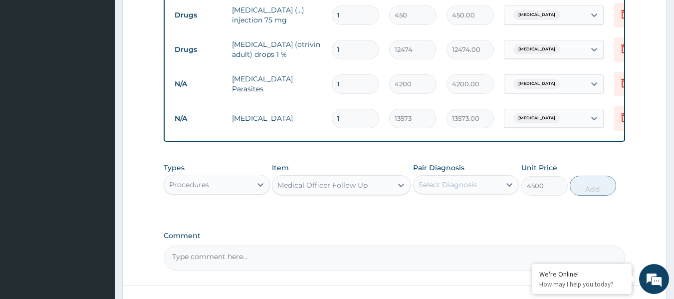
click at [453, 187] on div "Select Diagnosis" at bounding box center [448, 185] width 58 height 10
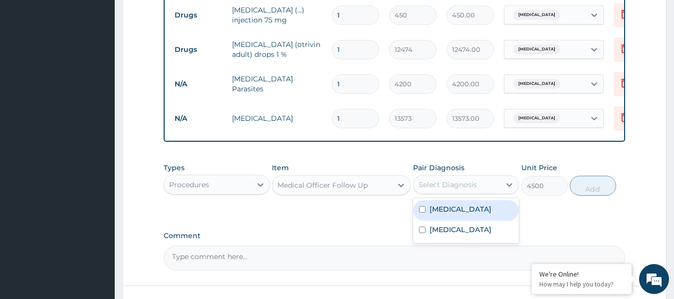
drag, startPoint x: 450, startPoint y: 222, endPoint x: 448, endPoint y: 239, distance: 17.5
click at [450, 214] on label "Upper respiratory infection" at bounding box center [461, 209] width 62 height 10
checkbox input "true"
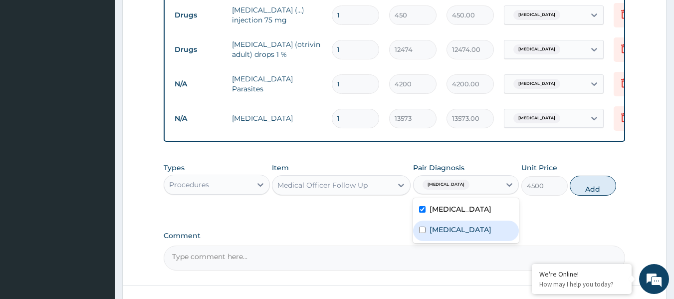
drag, startPoint x: 450, startPoint y: 244, endPoint x: 522, endPoint y: 221, distance: 75.8
click at [450, 235] on label "[MEDICAL_DATA]" at bounding box center [461, 230] width 62 height 10
checkbox input "true"
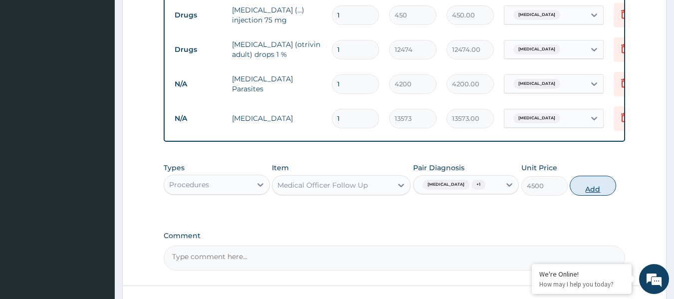
click at [590, 196] on button "Add" at bounding box center [593, 186] width 46 height 20
type input "0"
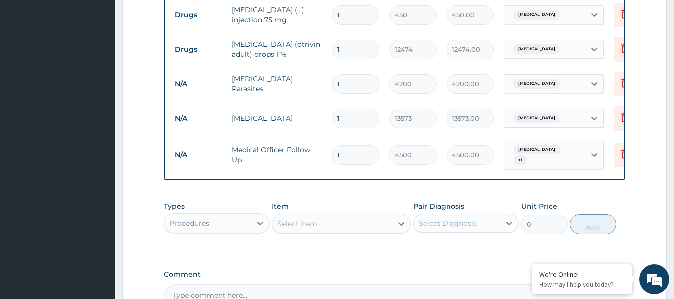
click at [248, 228] on div "Procedures" at bounding box center [207, 223] width 87 height 16
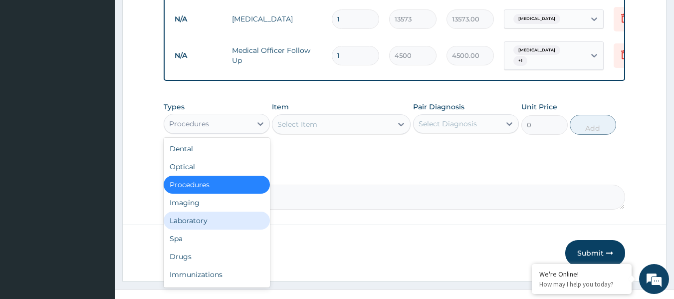
scroll to position [500, 0]
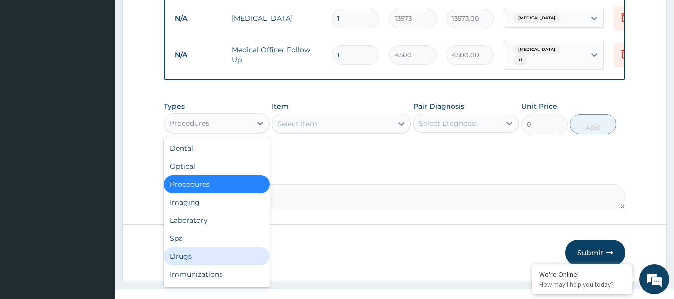
click at [199, 265] on div "Drugs" at bounding box center [217, 256] width 106 height 18
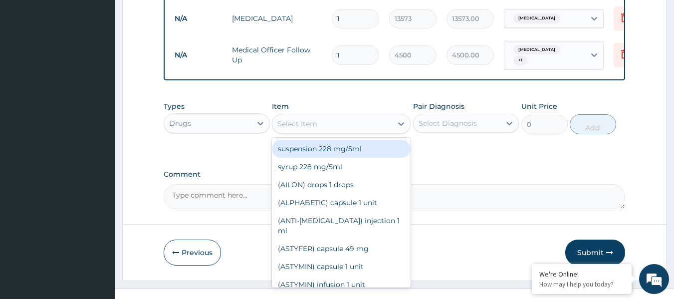
click at [333, 132] on div "Select Item" at bounding box center [333, 124] width 120 height 16
paste input "Artemether"
type input "Artemether"
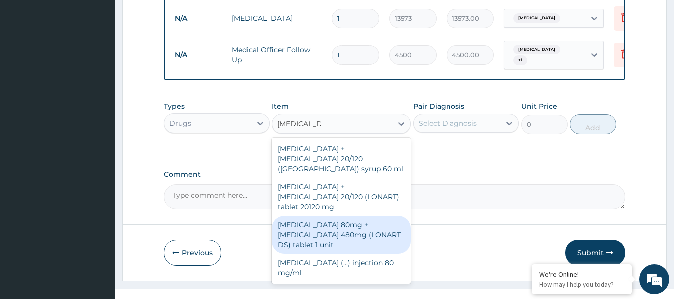
drag, startPoint x: 350, startPoint y: 222, endPoint x: 391, endPoint y: 181, distance: 58.2
click at [350, 221] on div "Artemether 80mg + Lumefantrine 480mg (LONART DS) tablet 1 unit" at bounding box center [341, 235] width 139 height 38
type input "783"
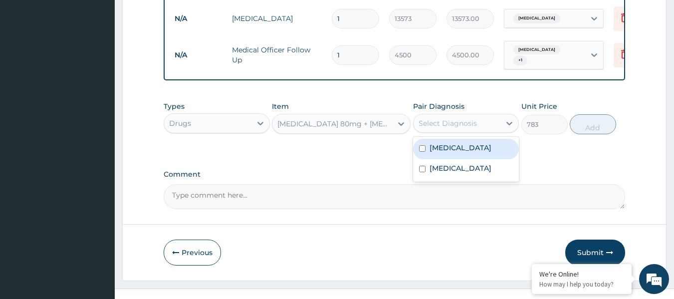
click at [451, 128] on div "Select Diagnosis" at bounding box center [448, 123] width 58 height 10
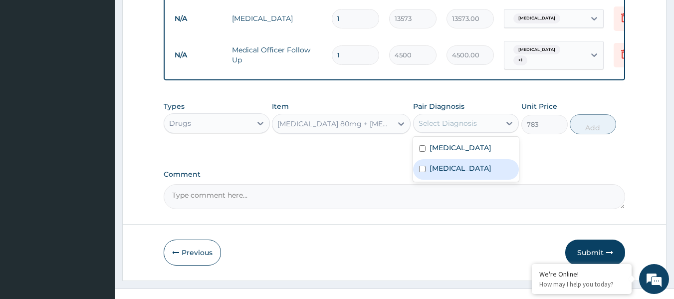
click at [445, 180] on div "Falciparum malaria" at bounding box center [466, 169] width 106 height 20
checkbox input "true"
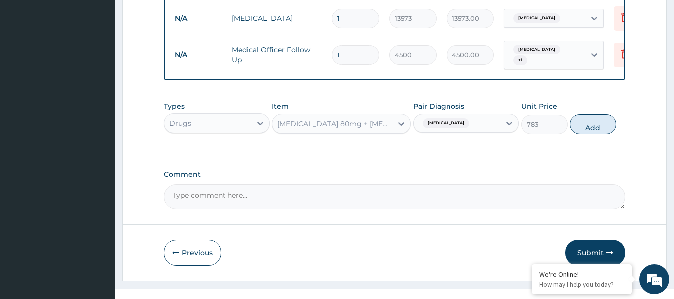
click at [577, 133] on button "Add" at bounding box center [593, 124] width 46 height 20
type input "0"
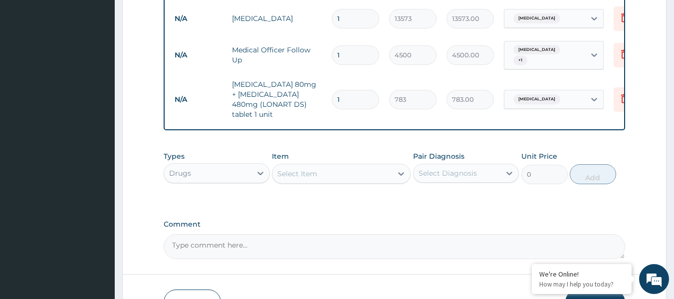
drag, startPoint x: 362, startPoint y: 90, endPoint x: 330, endPoint y: 90, distance: 31.4
click at [330, 90] on td "1" at bounding box center [355, 99] width 57 height 29
type input "6"
type input "4698.00"
type input "6"
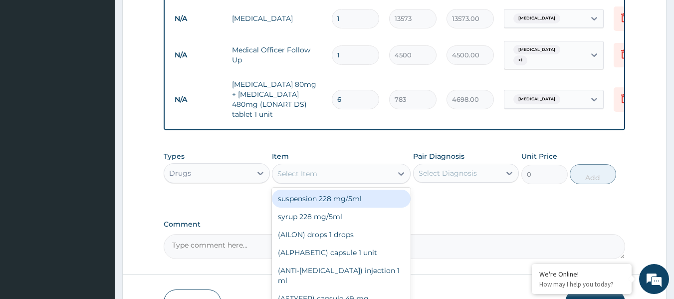
paste input "Paracetamol"
type input "Paracetamol"
click at [307, 166] on div "Select Item Paracetamol" at bounding box center [333, 174] width 120 height 16
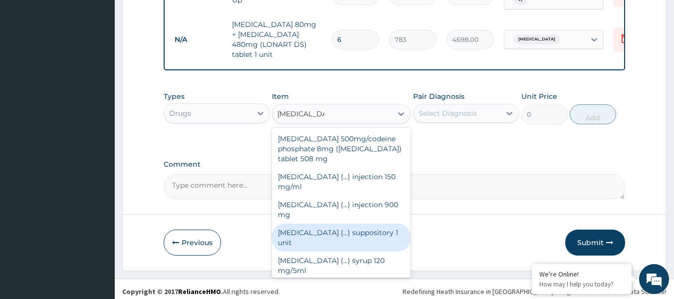
scroll to position [563, 0]
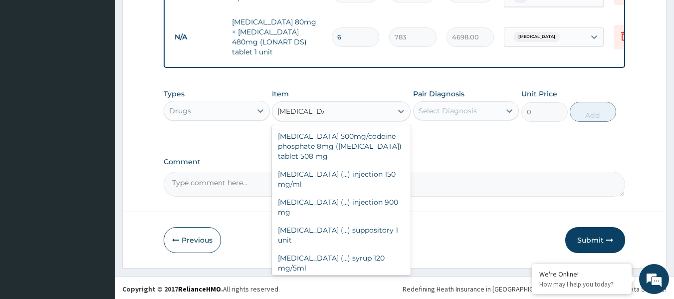
drag, startPoint x: 372, startPoint y: 244, endPoint x: 407, endPoint y: 173, distance: 79.3
click at [372, 277] on div "Paracetamol (...) tablet 500 mg" at bounding box center [341, 286] width 139 height 18
type input "31.5"
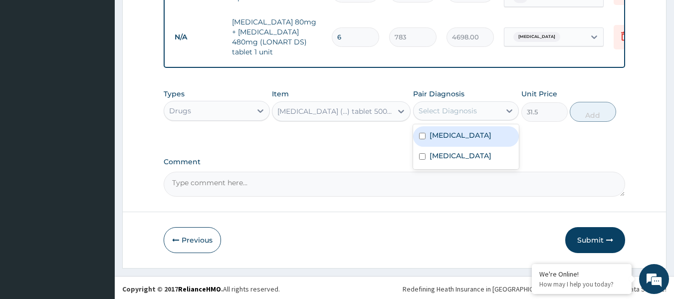
click at [452, 107] on div "Select Diagnosis" at bounding box center [448, 111] width 58 height 10
click at [452, 140] on label "Upper respiratory infection" at bounding box center [461, 135] width 62 height 10
checkbox input "true"
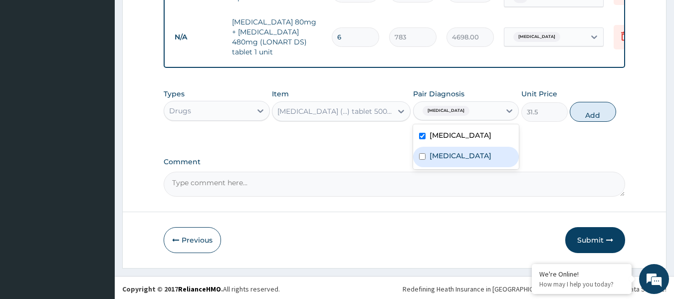
drag, startPoint x: 446, startPoint y: 165, endPoint x: 453, endPoint y: 157, distance: 10.3
click at [446, 161] on label "Falciparum malaria" at bounding box center [461, 156] width 62 height 10
checkbox input "true"
click at [581, 122] on button "Add" at bounding box center [593, 112] width 46 height 20
type input "0"
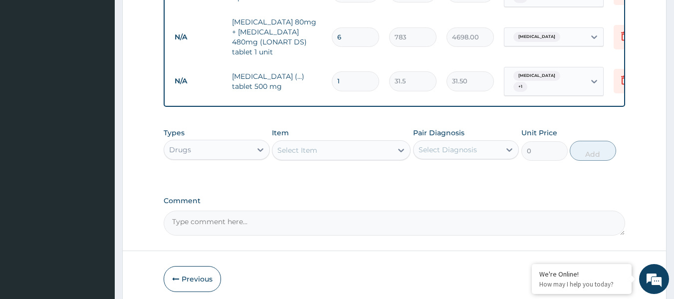
type input "18"
type input "567.00"
type input "18"
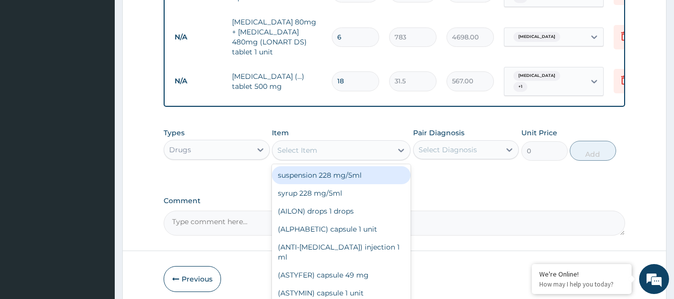
click at [332, 145] on div "Select Item" at bounding box center [333, 150] width 120 height 16
paste input "Azithromycin"
type input "Azithromycin"
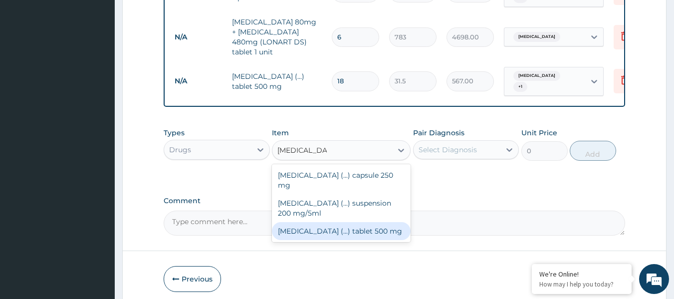
drag, startPoint x: 341, startPoint y: 218, endPoint x: 397, endPoint y: 194, distance: 60.4
click at [340, 222] on div "Azithromycin (...) tablet 500 mg" at bounding box center [341, 231] width 139 height 18
type input "972"
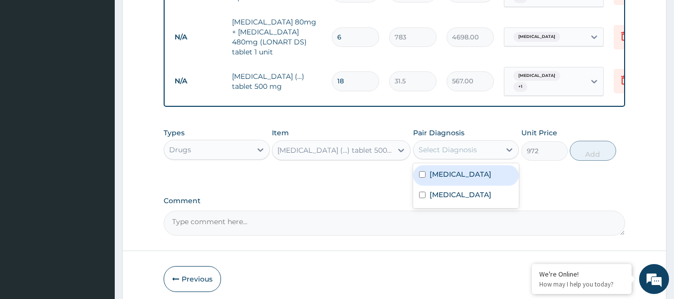
click at [448, 153] on div "Select Diagnosis" at bounding box center [457, 150] width 87 height 16
click at [444, 179] on label "Upper respiratory infection" at bounding box center [461, 174] width 62 height 10
checkbox input "true"
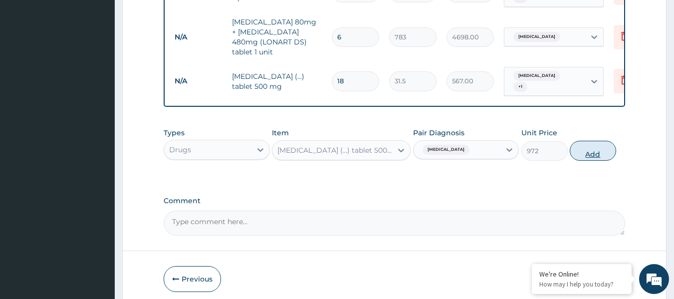
click at [601, 145] on button "Add" at bounding box center [593, 151] width 46 height 20
type input "0"
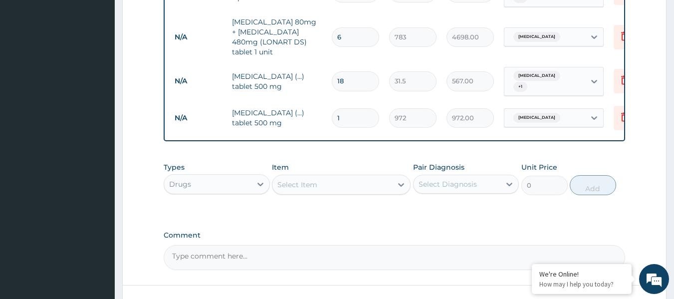
drag, startPoint x: 351, startPoint y: 109, endPoint x: 326, endPoint y: 106, distance: 25.6
click at [326, 106] on tr "N/A Azithromycin (...) tablet 500 mg 1 972 972.00 Upper respiratory infection D…" at bounding box center [414, 118] width 489 height 34
type input "5"
type input "4860.00"
type input "5"
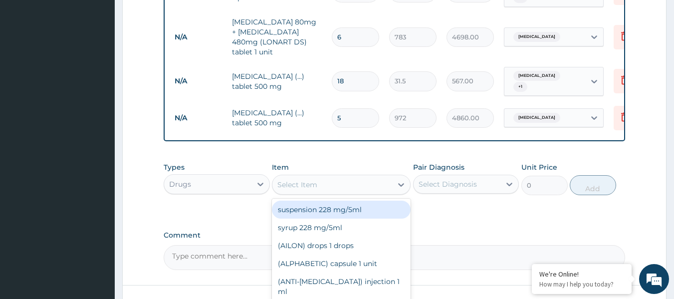
click at [353, 177] on div "Select Item" at bounding box center [333, 185] width 120 height 16
paste input "LEVOCETIRIZINE"
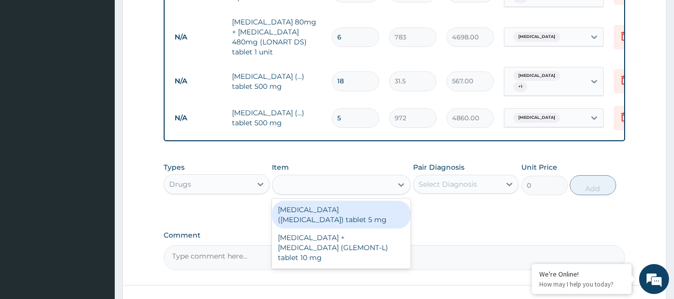
type input "LEVOCETIRIZINE"
click at [356, 212] on div "LEVOCETIRIZINE DIHYDROCHLORIDE (XYZAL) tablet 5 mg" at bounding box center [341, 215] width 139 height 28
type input "90"
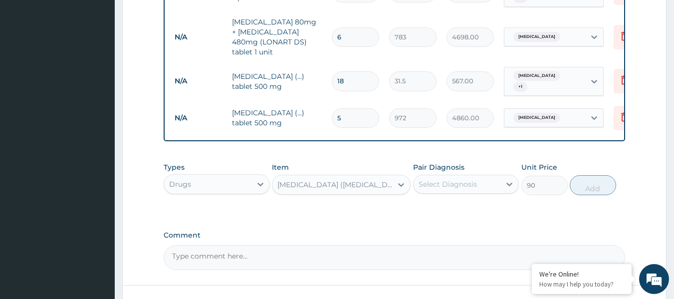
click at [460, 182] on div "Select Diagnosis" at bounding box center [448, 184] width 58 height 10
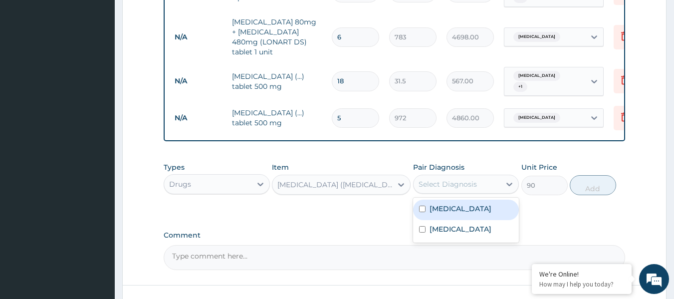
click at [449, 205] on label "Upper respiratory infection" at bounding box center [461, 209] width 62 height 10
checkbox input "true"
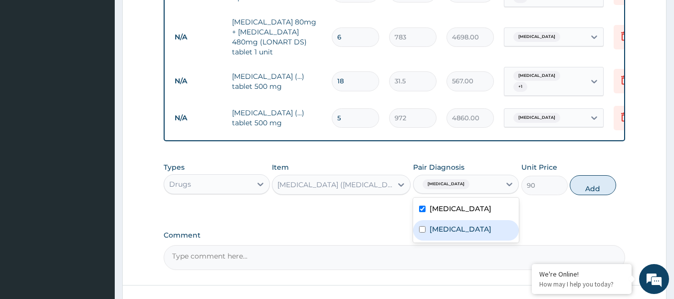
click at [459, 234] on label "Falciparum malaria" at bounding box center [461, 229] width 62 height 10
click at [485, 234] on label "Falciparum malaria" at bounding box center [461, 229] width 62 height 10
checkbox input "false"
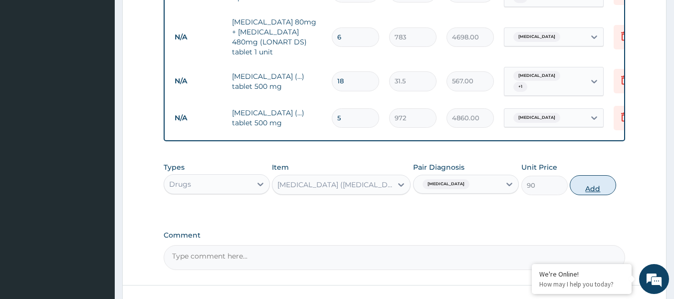
click at [584, 187] on button "Add" at bounding box center [593, 185] width 46 height 20
type input "0"
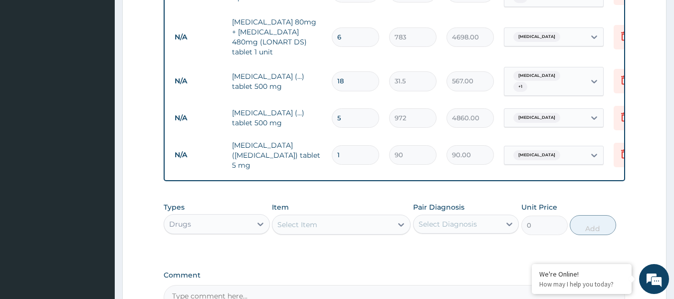
drag, startPoint x: 361, startPoint y: 146, endPoint x: 293, endPoint y: 139, distance: 68.8
click at [293, 139] on tr "N/A LEVOCETIRIZINE DIHYDROCHLORIDE (XYZAL) tablet 5 mg 1 90 90.00 Upper respira…" at bounding box center [414, 155] width 489 height 40
type input "5"
type input "450.00"
type input "5"
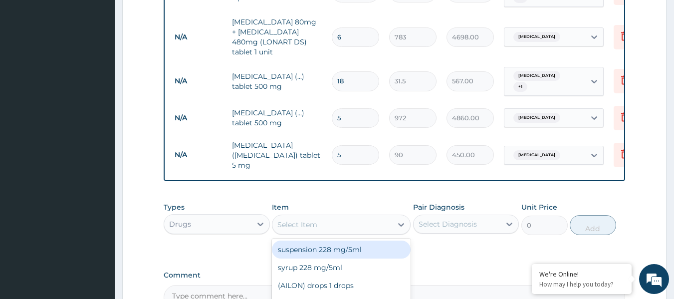
click at [343, 219] on div "Select Item" at bounding box center [333, 225] width 120 height 16
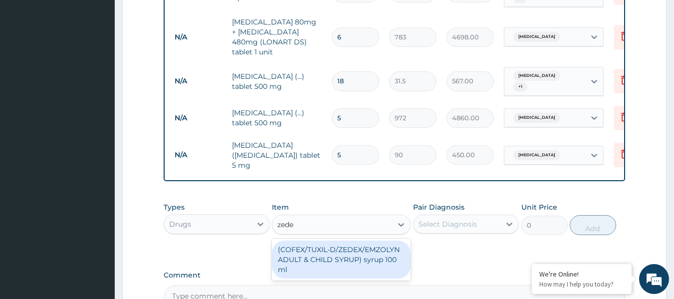
type input "zedex"
click at [359, 251] on div "(COFEX/TUXIL-D/ZEDEX/EMZOLYN ADULT & CHILD SYRUP) syrup 100 ml" at bounding box center [341, 260] width 139 height 38
type input "1620"
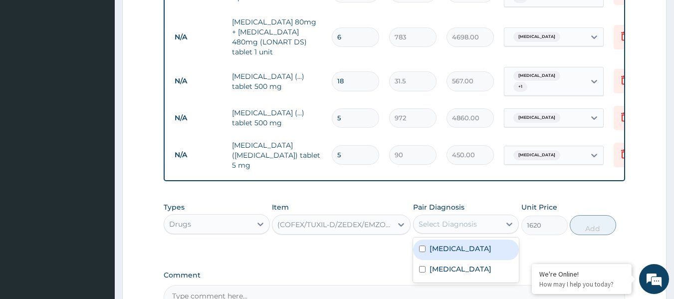
click at [469, 220] on div "Select Diagnosis" at bounding box center [448, 224] width 58 height 10
click at [460, 254] on label "Upper respiratory infection" at bounding box center [461, 249] width 62 height 10
checkbox input "true"
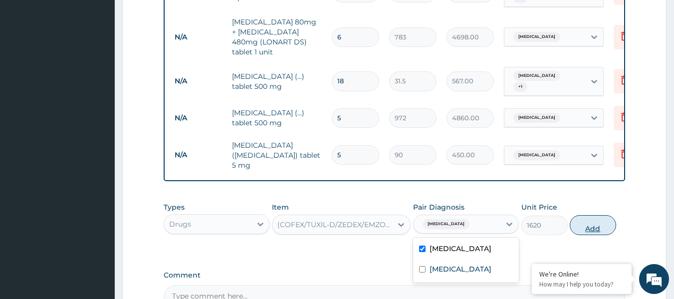
click at [587, 225] on button "Add" at bounding box center [593, 225] width 46 height 20
type input "0"
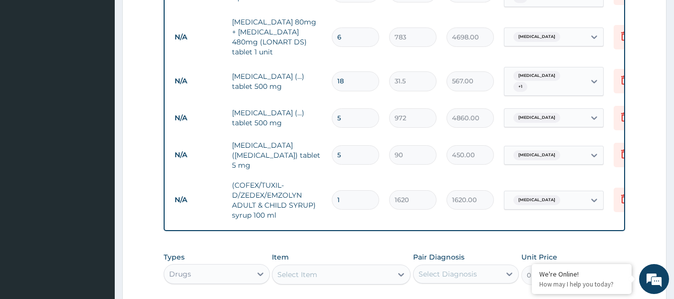
click at [208, 164] on tr "N/A LEVOCETIRIZINE DIHYDROCHLORIDE (XYZAL) tablet 5 mg 5 90 450.00 Upper respir…" at bounding box center [414, 155] width 489 height 40
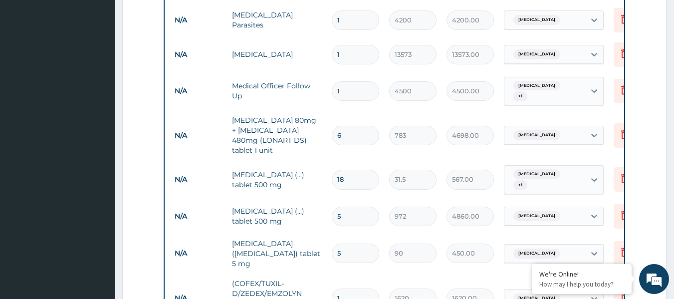
scroll to position [463, 0]
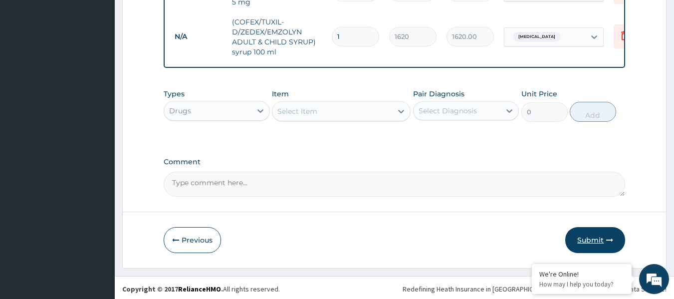
click at [584, 237] on button "Submit" at bounding box center [596, 240] width 60 height 26
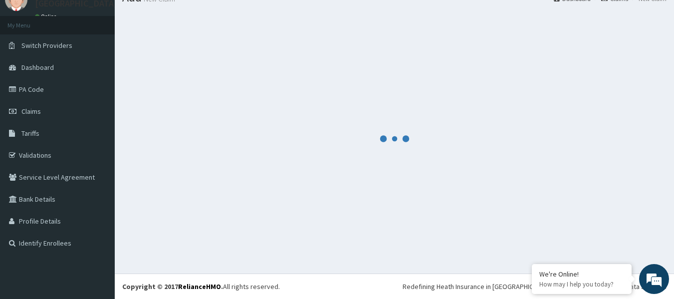
scroll to position [726, 0]
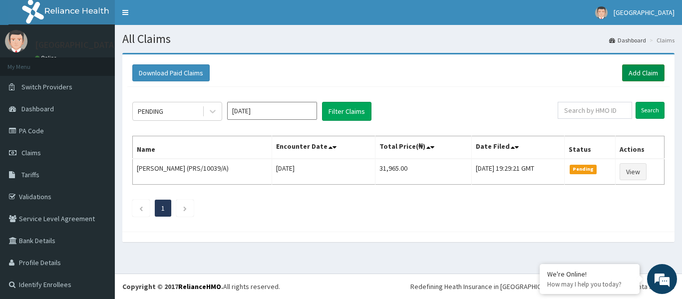
click at [622, 71] on link "Add Claim" at bounding box center [643, 72] width 42 height 17
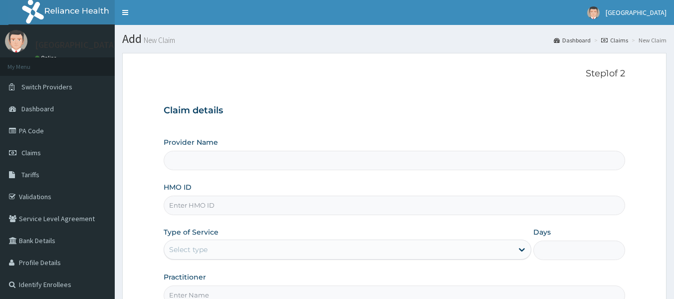
click at [220, 200] on input "HMO ID" at bounding box center [395, 205] width 462 height 19
paste input "RSJ/10248/B"
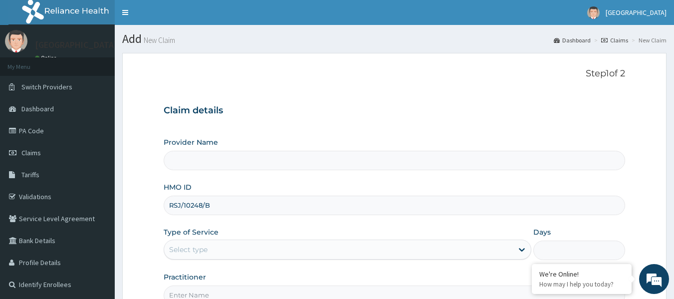
type input "RSJ/10248/B"
type input "[GEOGRAPHIC_DATA]"
type input "RSJ/10248/B"
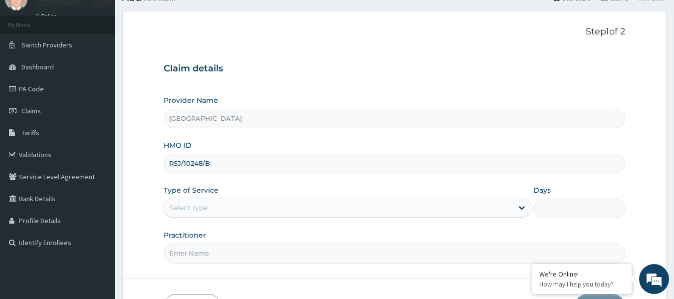
scroll to position [100, 0]
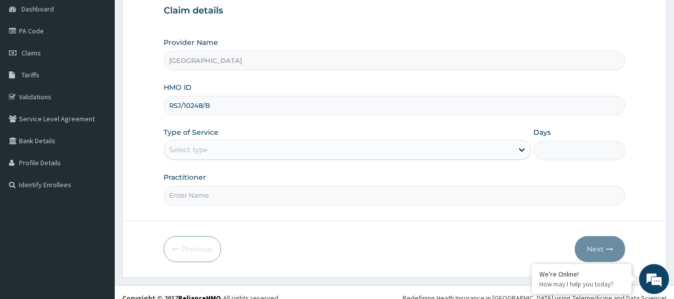
click at [223, 154] on div "Select type" at bounding box center [338, 150] width 349 height 16
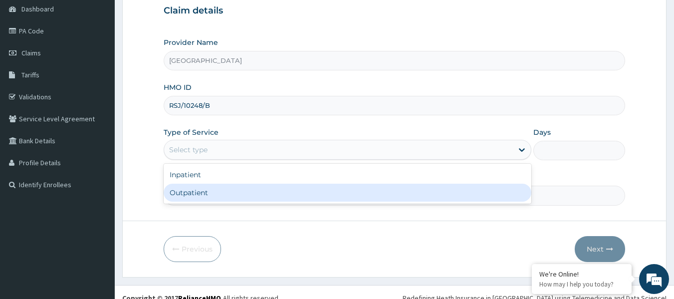
click at [214, 194] on div "Outpatient" at bounding box center [348, 193] width 368 height 18
type input "1"
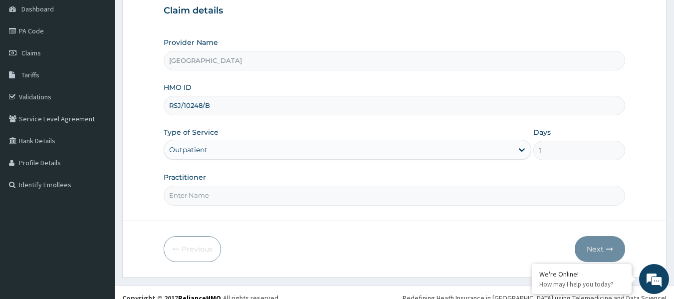
click at [208, 194] on input "Practitioner" at bounding box center [395, 195] width 462 height 19
paste input "- IYAWE Efosa"
drag, startPoint x: 174, startPoint y: 195, endPoint x: 168, endPoint y: 193, distance: 5.7
click at [168, 193] on input "- IYAWE Efosa" at bounding box center [395, 195] width 462 height 19
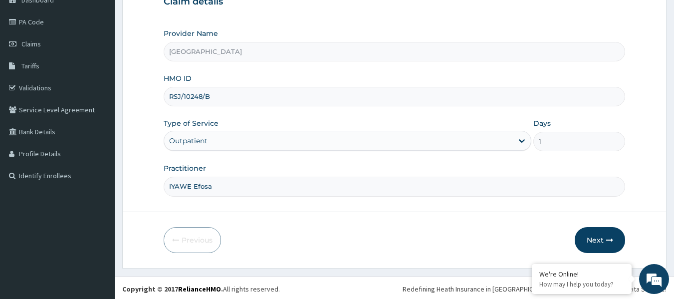
scroll to position [111, 0]
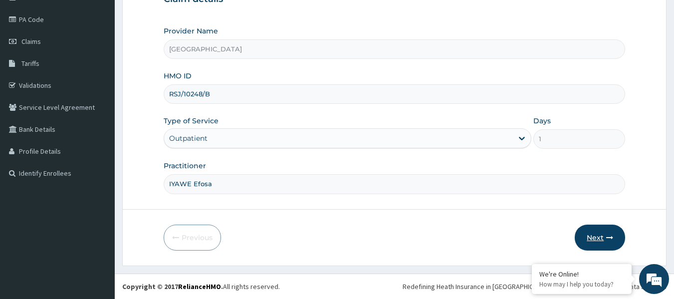
type input "IYAWE Efosa"
click at [593, 239] on button "Next" at bounding box center [600, 238] width 50 height 26
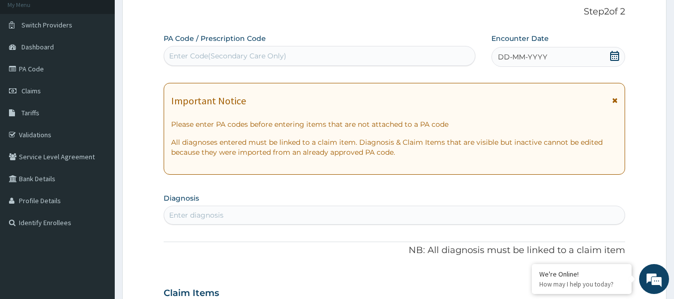
scroll to position [61, 0]
click at [618, 54] on icon at bounding box center [614, 56] width 9 height 10
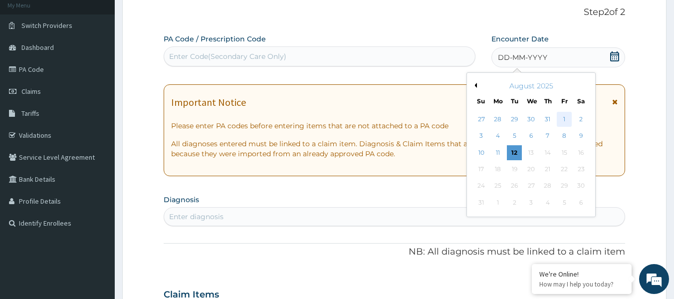
click at [562, 122] on div "1" at bounding box center [564, 119] width 15 height 15
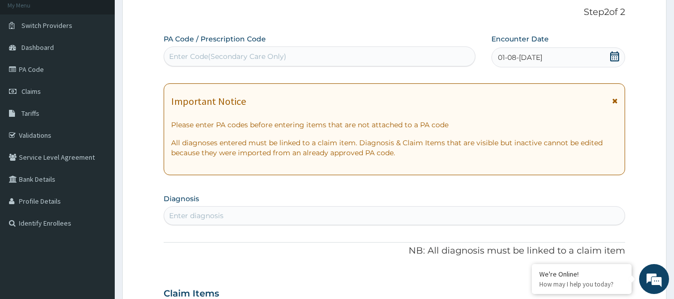
click at [226, 217] on div "Enter diagnosis" at bounding box center [394, 216] width 461 height 16
type input "[MEDICAL_DATA]"
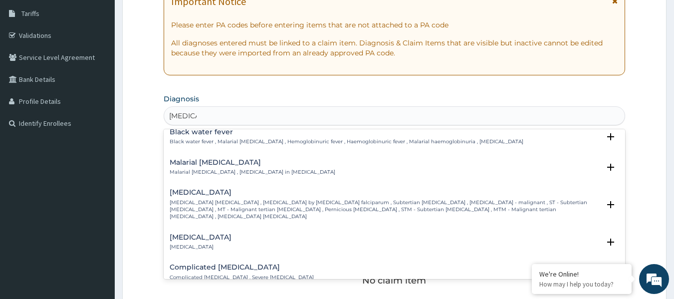
scroll to position [349, 0]
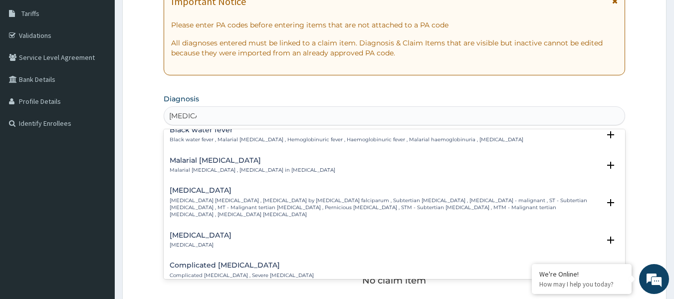
click at [240, 187] on h4 "[MEDICAL_DATA]" at bounding box center [385, 190] width 431 height 7
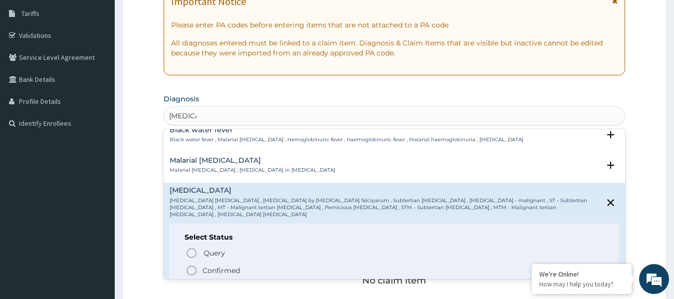
click at [194, 265] on icon "status option filled" at bounding box center [192, 271] width 12 height 12
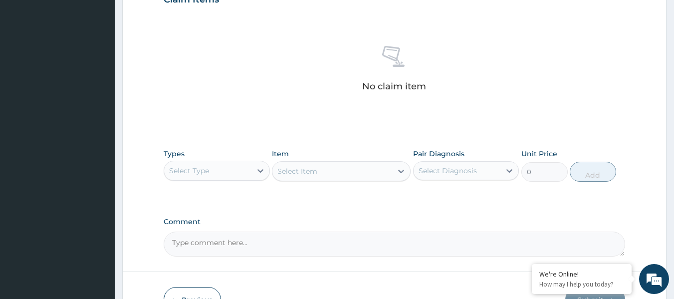
scroll to position [361, 0]
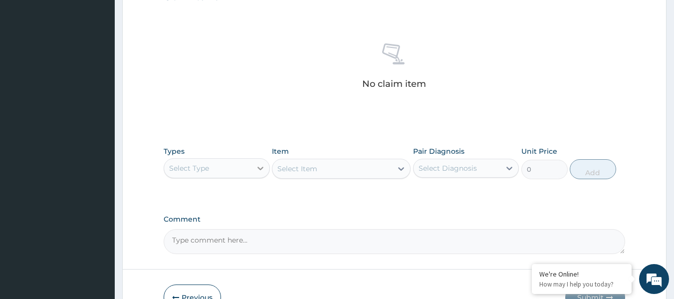
click at [252, 169] on div at bounding box center [261, 168] width 18 height 18
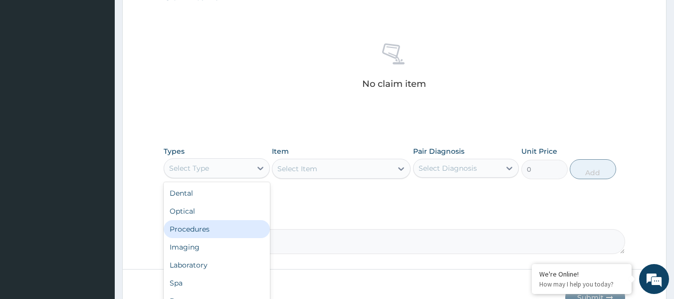
click at [230, 230] on div "Procedures" at bounding box center [217, 229] width 106 height 18
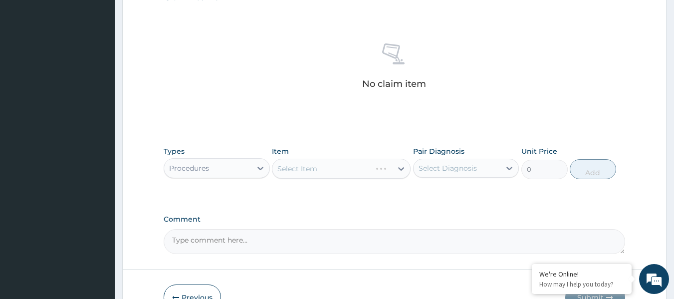
click at [376, 171] on div "Select Item" at bounding box center [341, 169] width 139 height 20
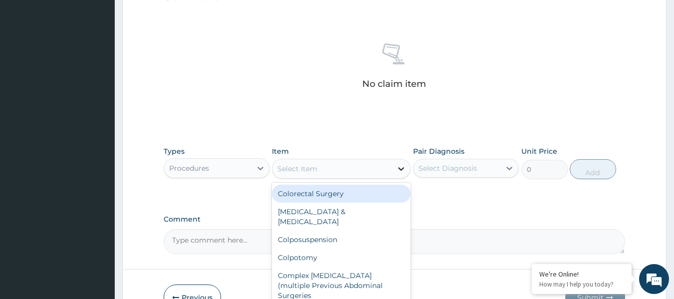
click at [397, 168] on icon at bounding box center [401, 169] width 10 height 10
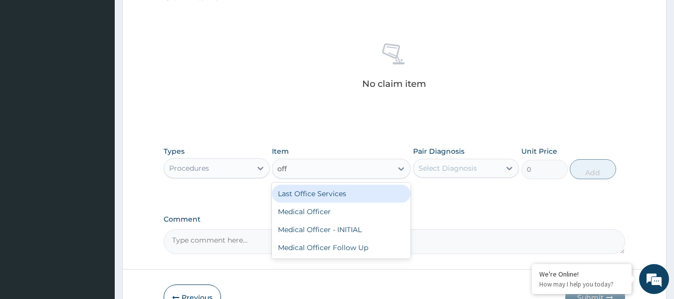
type input "offi"
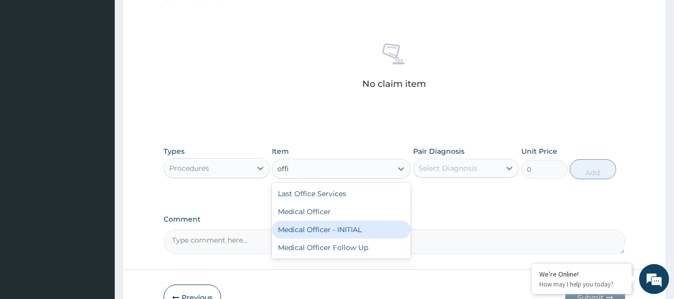
click at [372, 230] on div "Medical Officer - INITIAL" at bounding box center [341, 230] width 139 height 18
type input "9000"
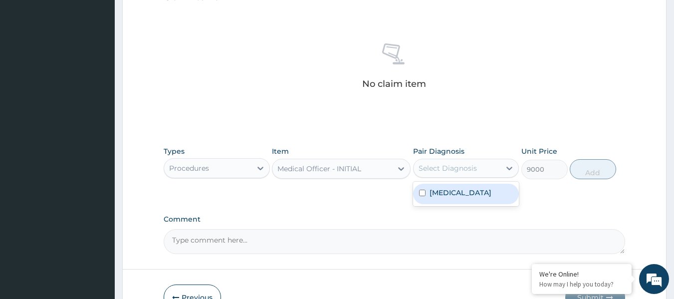
click at [473, 172] on div "Select Diagnosis" at bounding box center [448, 168] width 58 height 10
click at [468, 194] on label "[MEDICAL_DATA]" at bounding box center [461, 193] width 62 height 10
checkbox input "true"
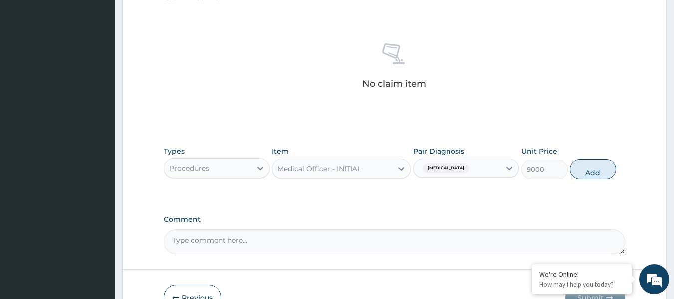
click at [586, 171] on button "Add" at bounding box center [593, 169] width 46 height 20
type input "0"
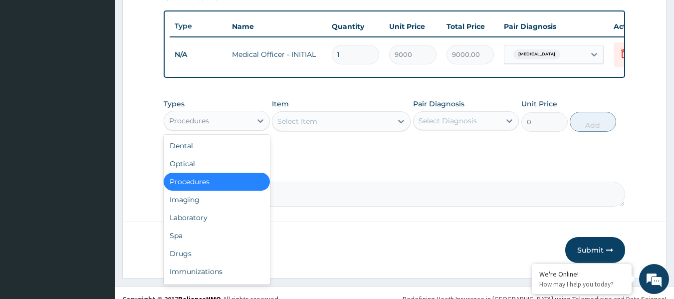
click at [242, 124] on div "Procedures" at bounding box center [207, 121] width 87 height 16
click at [202, 263] on div "Drugs" at bounding box center [217, 254] width 106 height 18
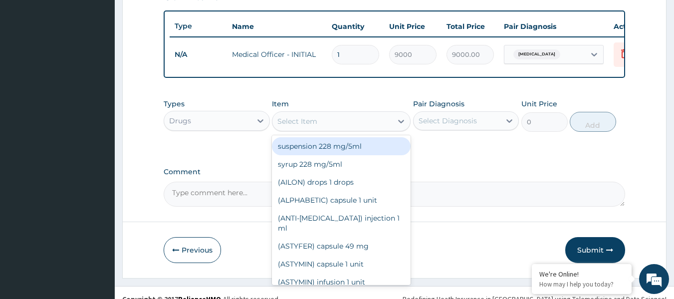
click at [357, 126] on div "Select Item" at bounding box center [333, 121] width 120 height 16
paste input "[MEDICAL_DATA]"
type input "[MEDICAL_DATA]"
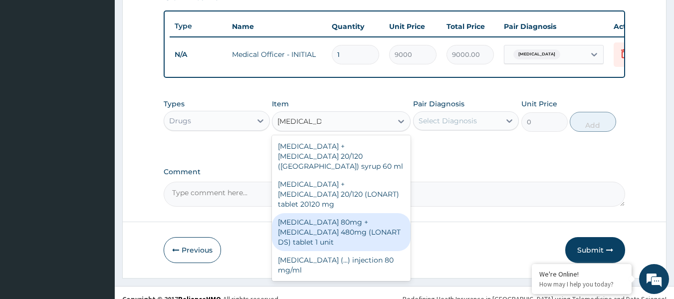
drag, startPoint x: 368, startPoint y: 214, endPoint x: 384, endPoint y: 189, distance: 29.6
click at [366, 214] on div "[MEDICAL_DATA] 80mg + [MEDICAL_DATA] 480mg (LONART DS) tablet 1 unit" at bounding box center [341, 232] width 139 height 38
type input "783"
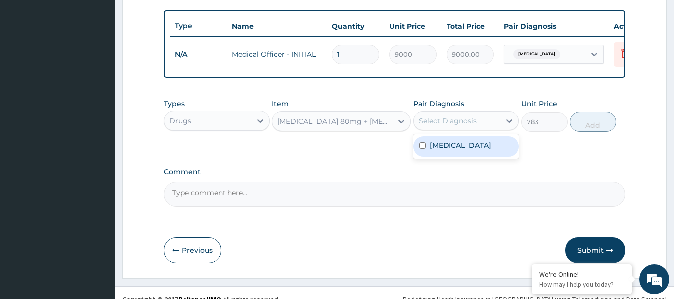
click at [454, 126] on div "Select Diagnosis" at bounding box center [448, 121] width 58 height 10
click at [451, 150] on label "[MEDICAL_DATA]" at bounding box center [461, 145] width 62 height 10
checkbox input "true"
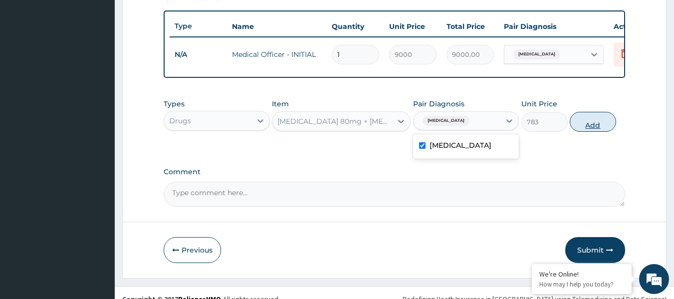
click at [598, 129] on button "Add" at bounding box center [593, 122] width 46 height 20
type input "0"
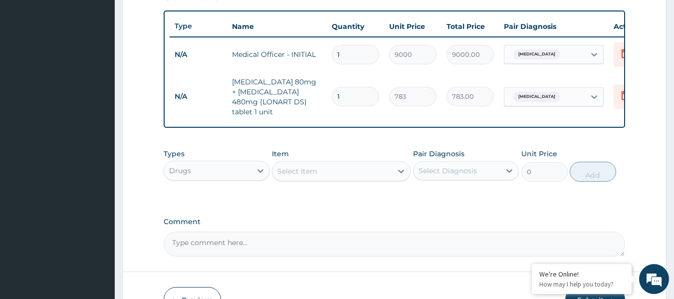
drag, startPoint x: 345, startPoint y: 94, endPoint x: 316, endPoint y: 84, distance: 31.3
click at [316, 84] on tr "N/A [MEDICAL_DATA] 80mg + [MEDICAL_DATA] 480mg (LONART DS) tablet 1 unit 1 783 …" at bounding box center [414, 97] width 489 height 50
type input "6"
type input "4698.00"
type input "6"
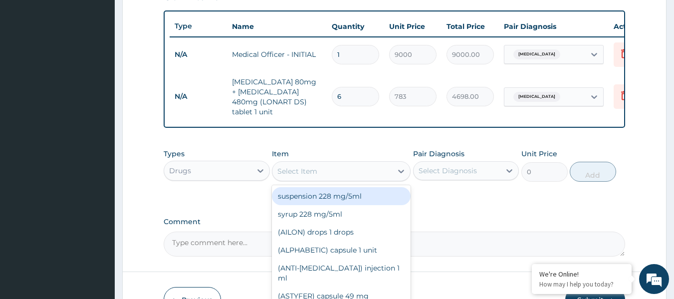
click at [299, 166] on div "Select Item" at bounding box center [298, 171] width 40 height 10
paste input "[MEDICAL_DATA]"
type input "[MEDICAL_DATA]"
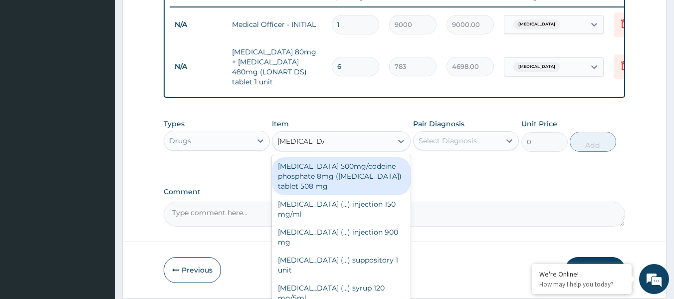
scroll to position [421, 0]
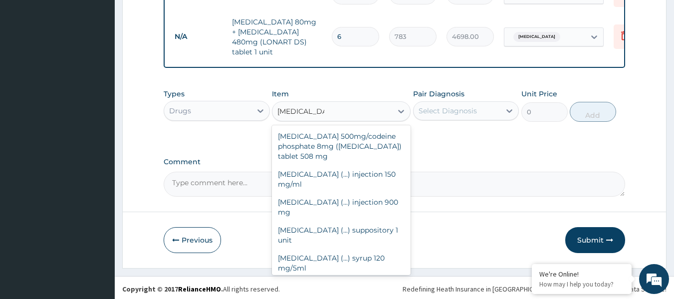
click at [351, 277] on div "[MEDICAL_DATA] (...) tablet 500 mg" at bounding box center [341, 286] width 139 height 18
type input "31.5"
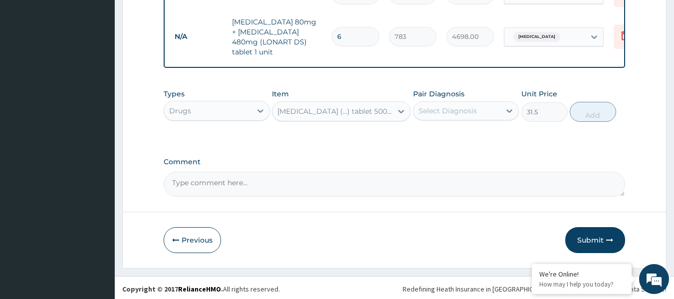
click at [468, 103] on div "Select Diagnosis" at bounding box center [457, 111] width 87 height 16
drag, startPoint x: 465, startPoint y: 131, endPoint x: 476, endPoint y: 131, distance: 11.0
click at [465, 131] on label "[MEDICAL_DATA]" at bounding box center [461, 135] width 62 height 10
checkbox input "true"
click at [594, 109] on button "Add" at bounding box center [593, 112] width 46 height 20
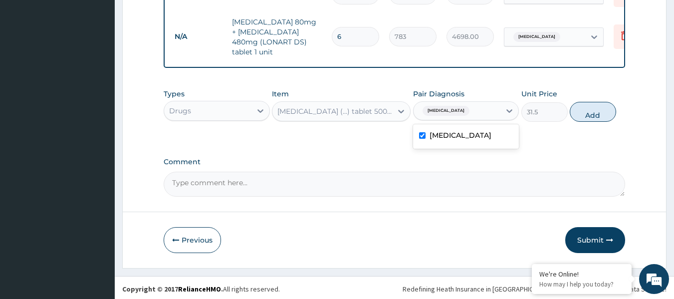
type input "0"
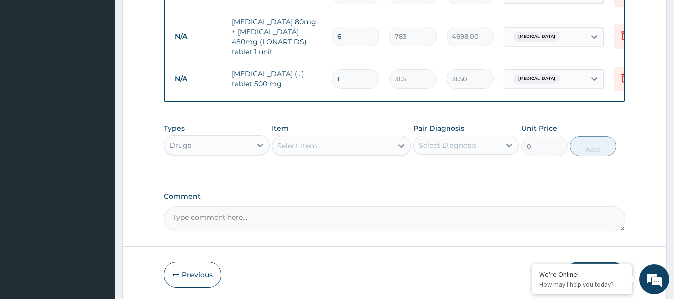
type input "18"
type input "567.00"
type input "18"
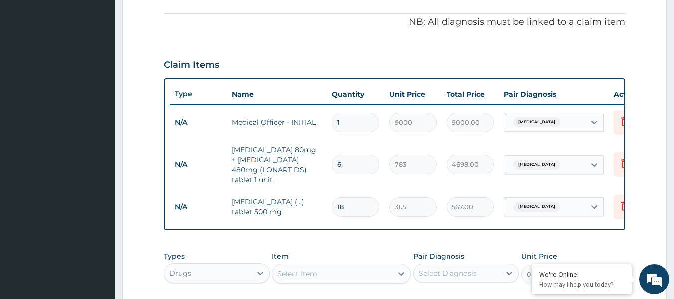
scroll to position [271, 0]
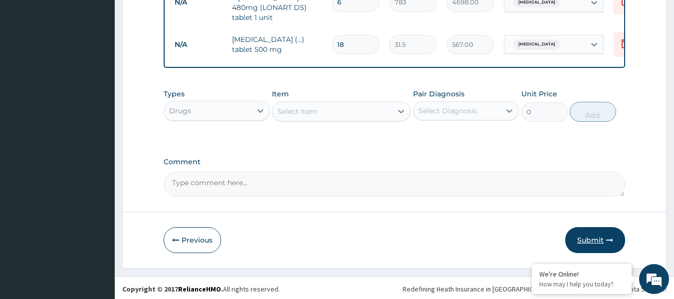
click at [599, 230] on button "Submit" at bounding box center [596, 240] width 60 height 26
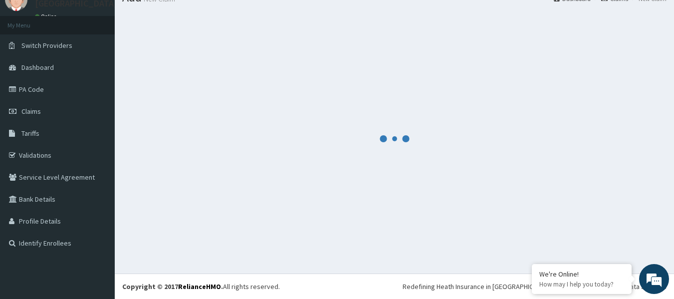
scroll to position [41, 0]
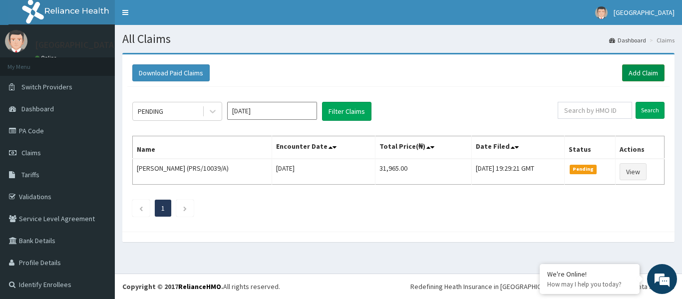
click at [629, 74] on link "Add Claim" at bounding box center [643, 72] width 42 height 17
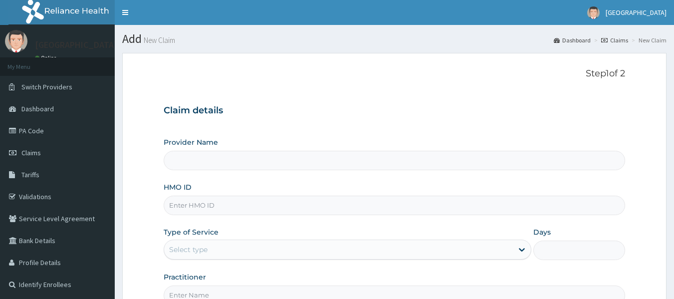
click at [221, 205] on input "HMO ID" at bounding box center [395, 205] width 462 height 19
paste input "NBP/10026/B"
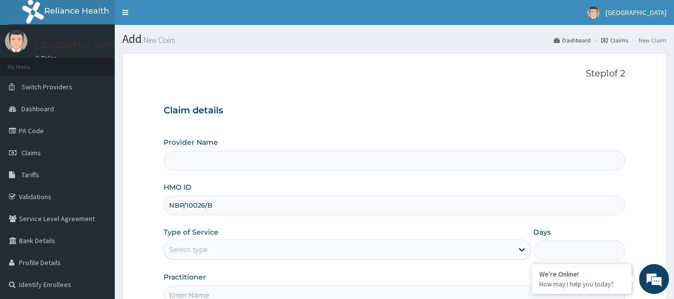
type input "NBP/10026/B"
type input "[GEOGRAPHIC_DATA]"
type input "NBP/10026/B"
